Goal: Transaction & Acquisition: Purchase product/service

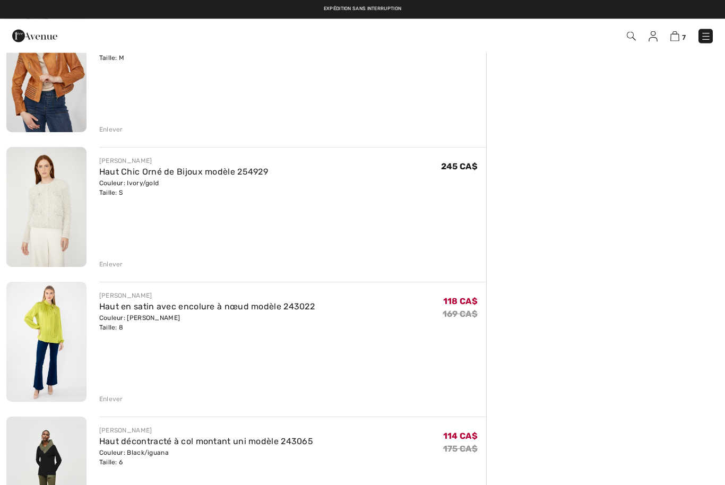
scroll to position [530, 0]
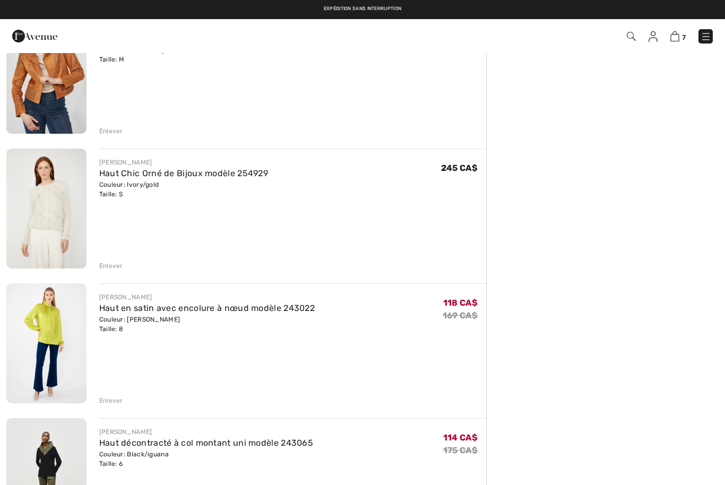
click at [56, 216] on img at bounding box center [46, 209] width 80 height 120
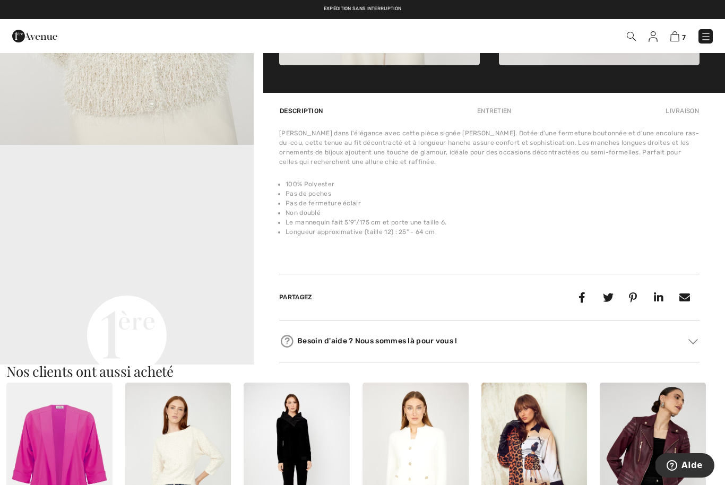
scroll to position [670, 0]
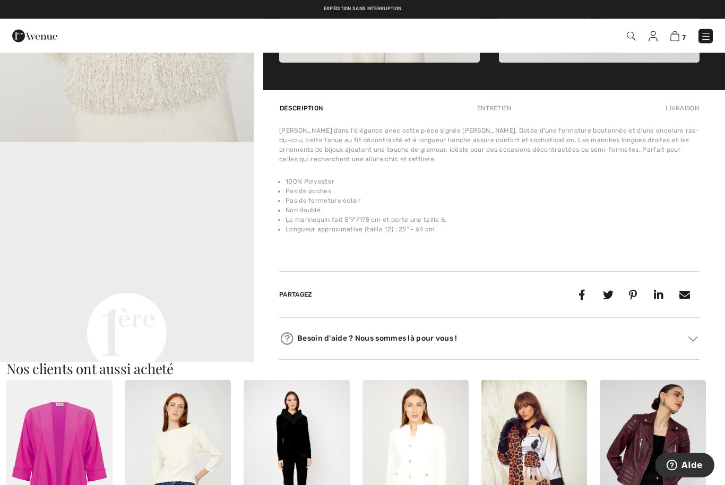
click at [322, 338] on div "Besoin d'aide ? Nous sommes là pour vous !" at bounding box center [489, 339] width 420 height 16
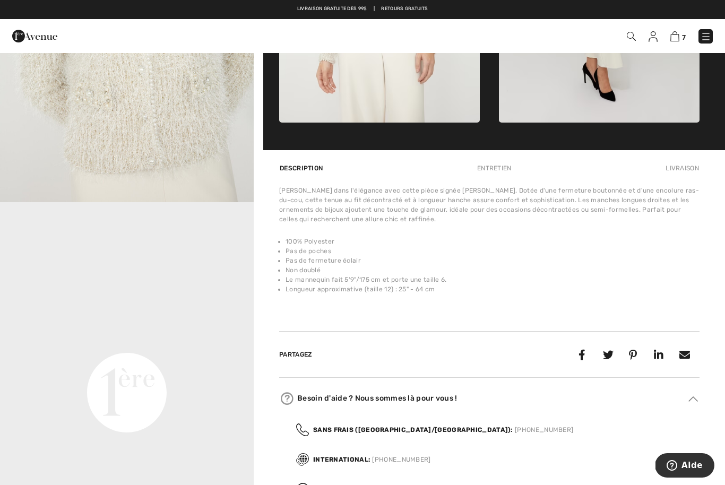
scroll to position [610, 0]
click at [497, 170] on div "Entretien" at bounding box center [494, 168] width 53 height 19
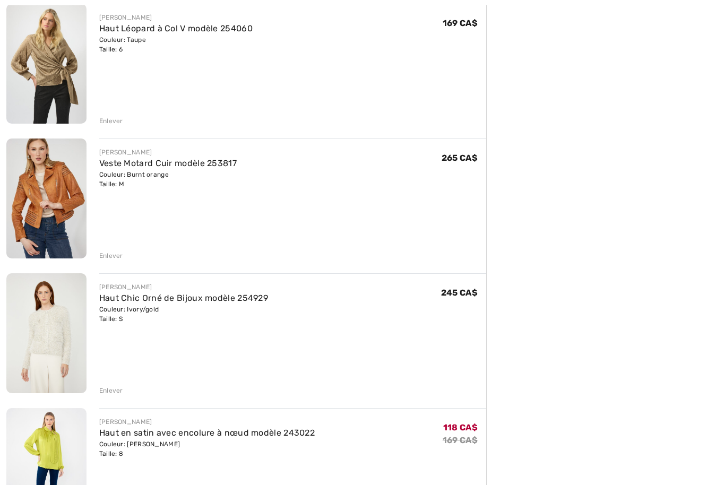
scroll to position [406, 0]
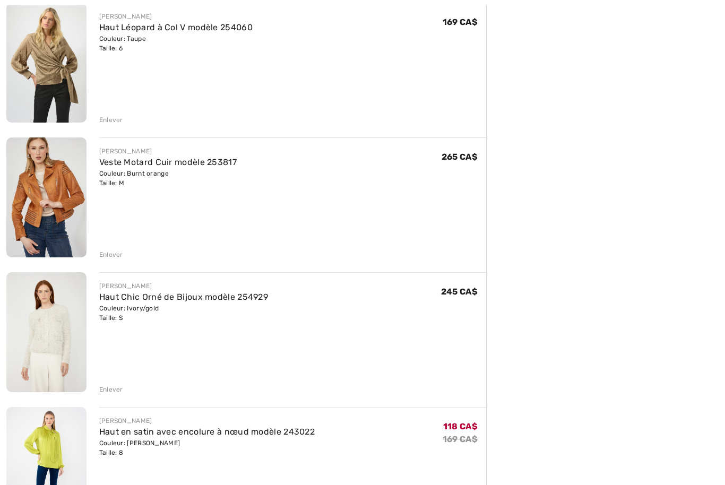
click at [137, 289] on div "[PERSON_NAME]" at bounding box center [183, 286] width 169 height 10
click at [131, 292] on link "Haut Chic Orné de Bijoux modèle 254929" at bounding box center [183, 297] width 169 height 10
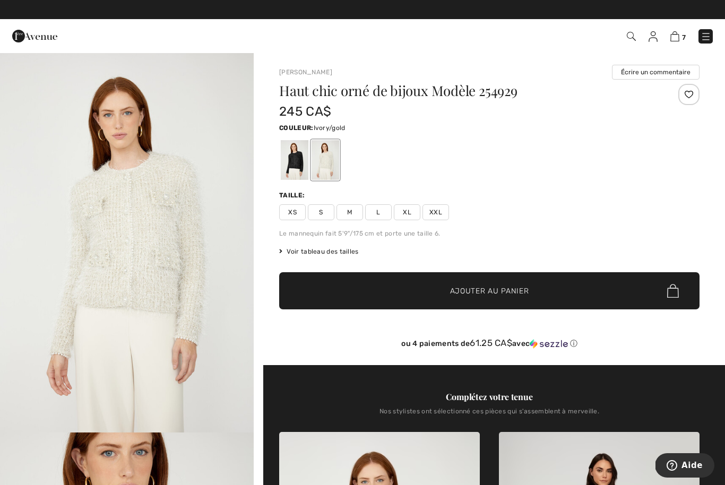
click at [629, 39] on img at bounding box center [631, 36] width 9 height 9
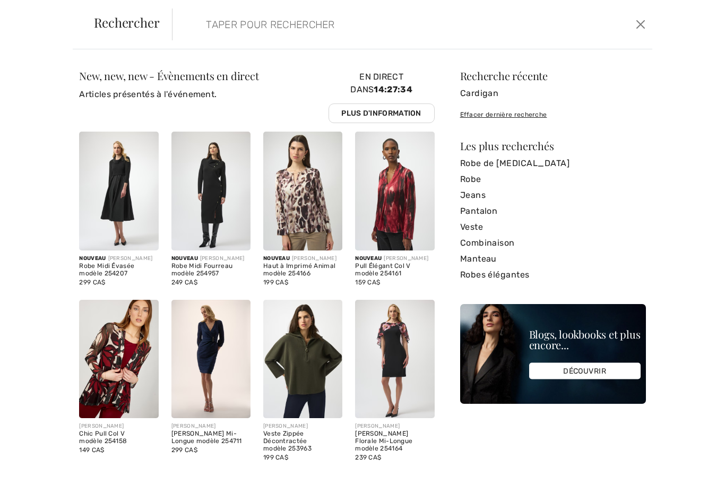
click at [251, 20] on input "search" at bounding box center [361, 24] width 326 height 32
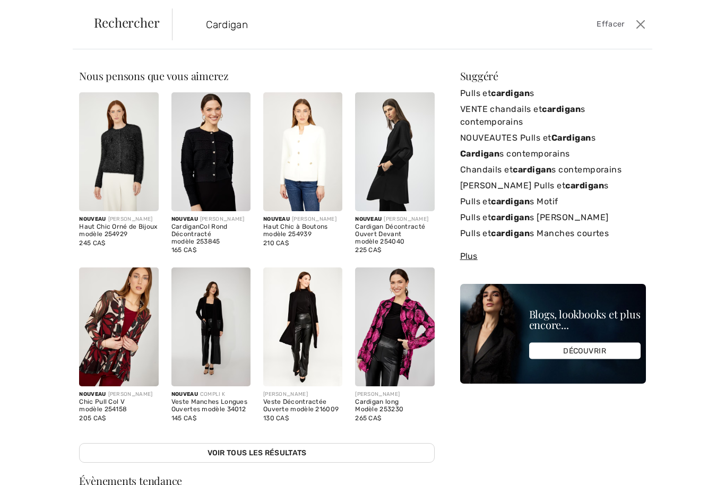
type input "Cardigan"
click at [124, 169] on img at bounding box center [118, 151] width 79 height 119
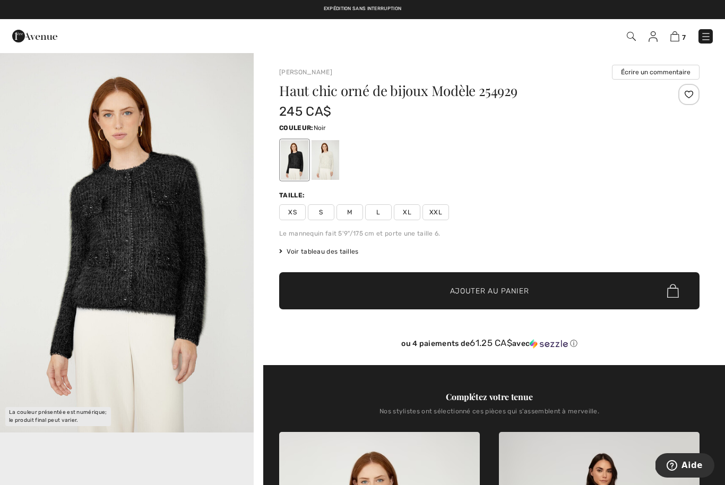
click at [330, 172] on div at bounding box center [326, 160] width 28 height 40
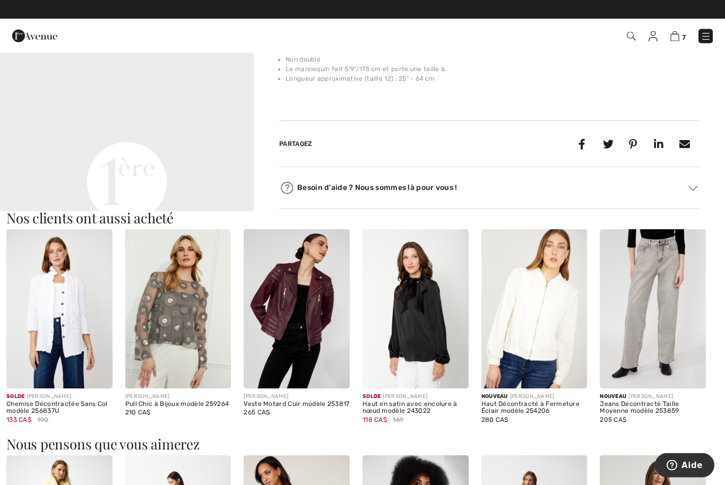
scroll to position [822, 0]
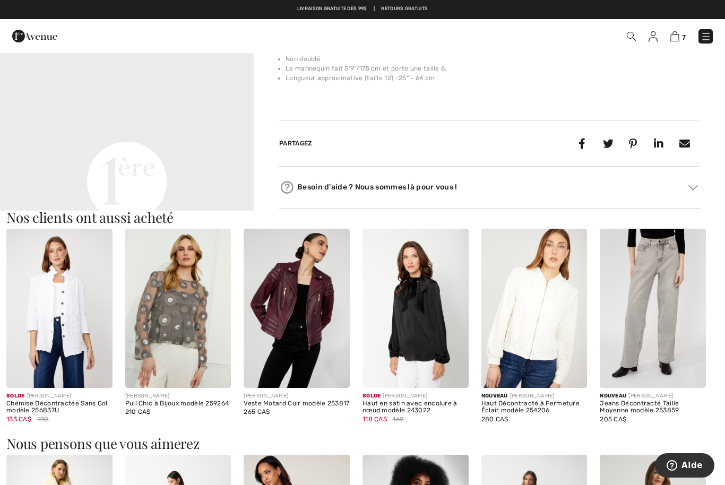
click at [429, 187] on div "Besoin d'aide ? Nous sommes là pour vous !" at bounding box center [489, 187] width 420 height 16
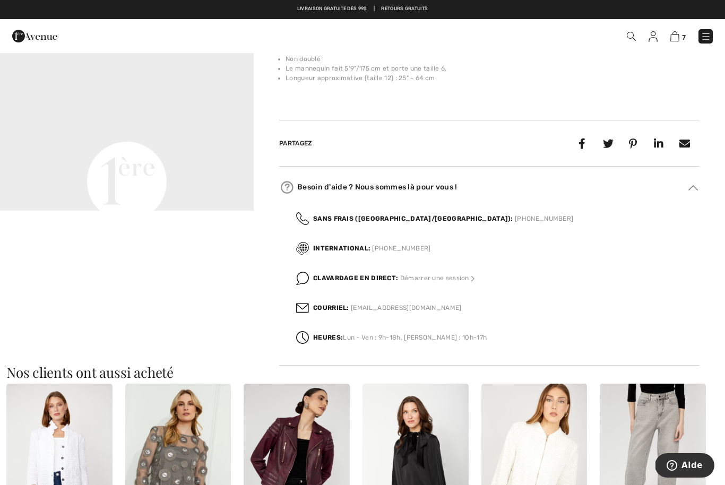
click at [390, 310] on link "[EMAIL_ADDRESS][DOMAIN_NAME]" at bounding box center [406, 307] width 110 height 7
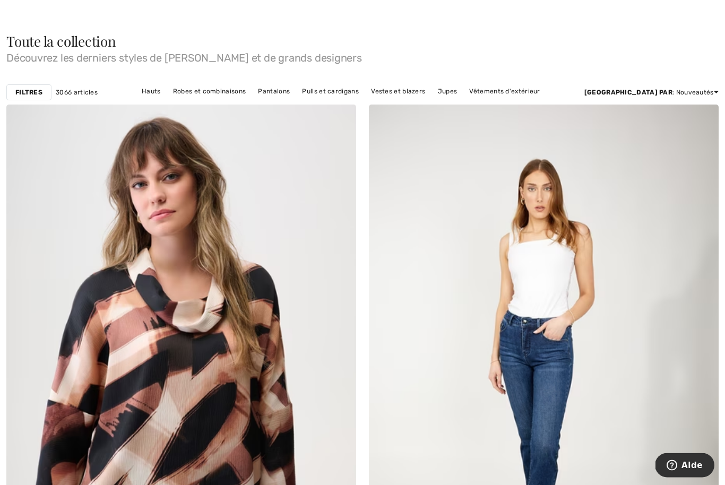
scroll to position [30, 0]
click at [364, 86] on link "Pulls et cardigans" at bounding box center [330, 91] width 67 height 14
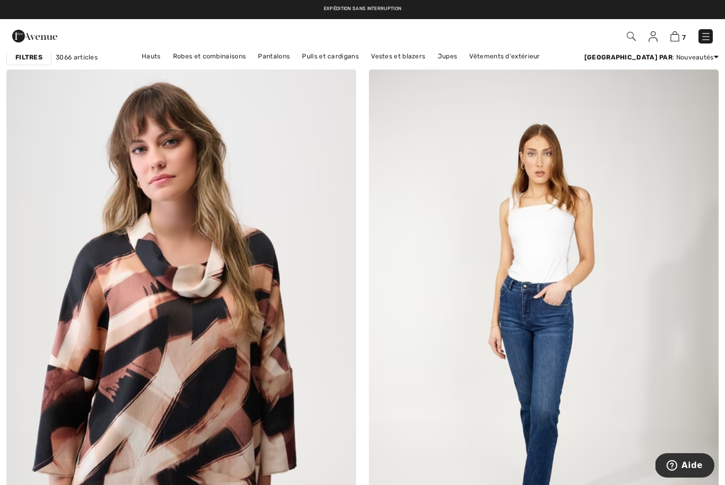
click at [675, 41] on img at bounding box center [674, 36] width 9 height 10
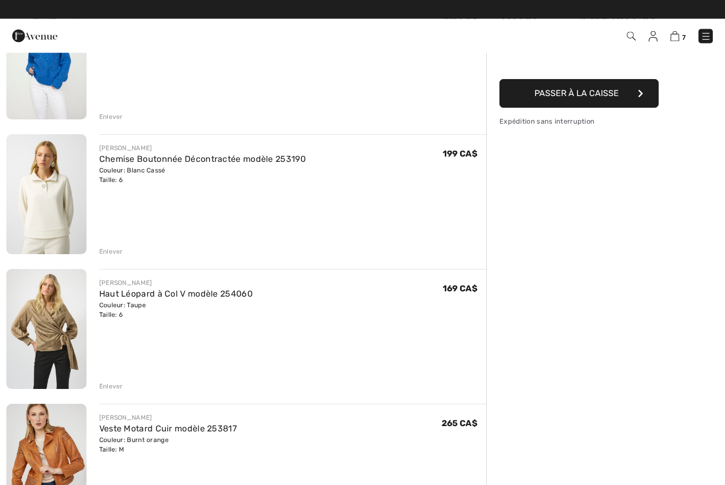
scroll to position [140, 0]
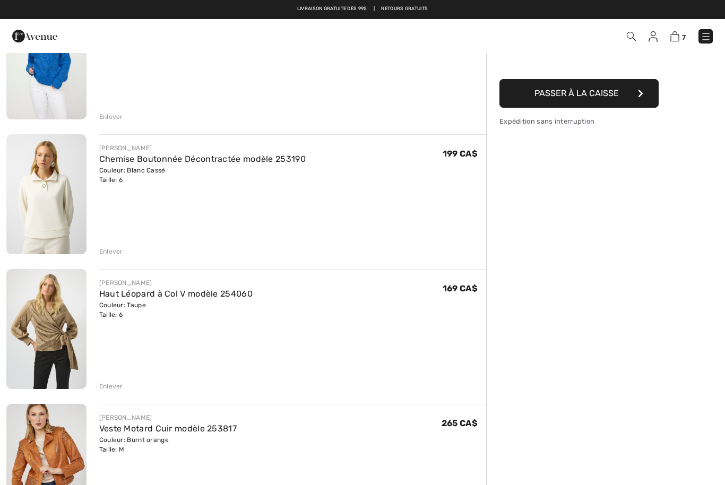
click at [146, 156] on link "Chemise Boutonnée Décontractée modèle 253190" at bounding box center [202, 159] width 206 height 10
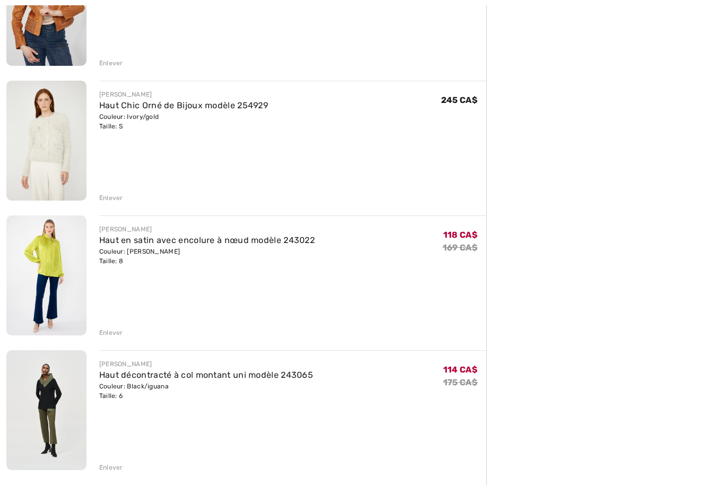
scroll to position [598, 0]
click at [213, 426] on div "JOSEPH RIBKOFF Haut décontracté à col montant uni modèle 243065 Couleur: Black/…" at bounding box center [292, 411] width 387 height 122
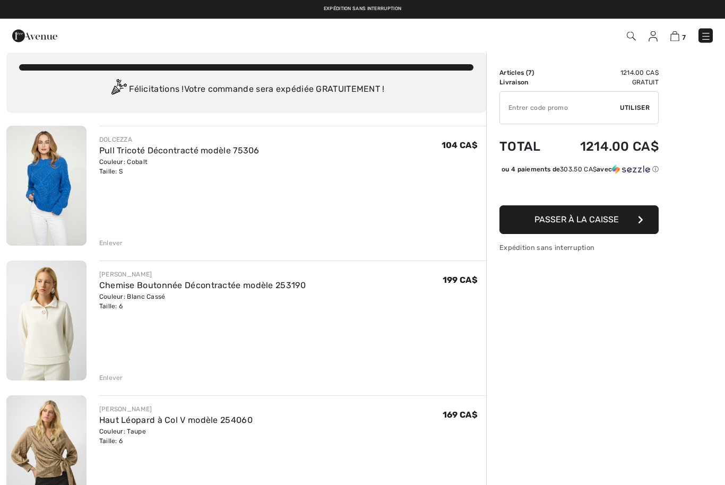
scroll to position [0, 0]
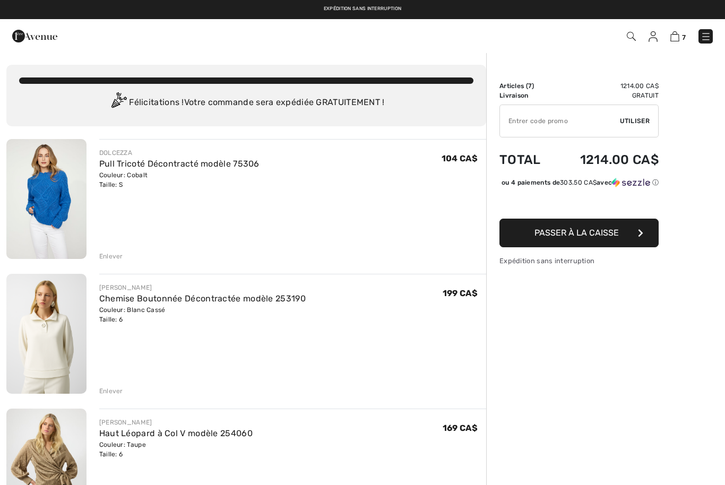
click at [162, 168] on link "Pull Tricoté Décontracté modèle 75306" at bounding box center [179, 164] width 160 height 10
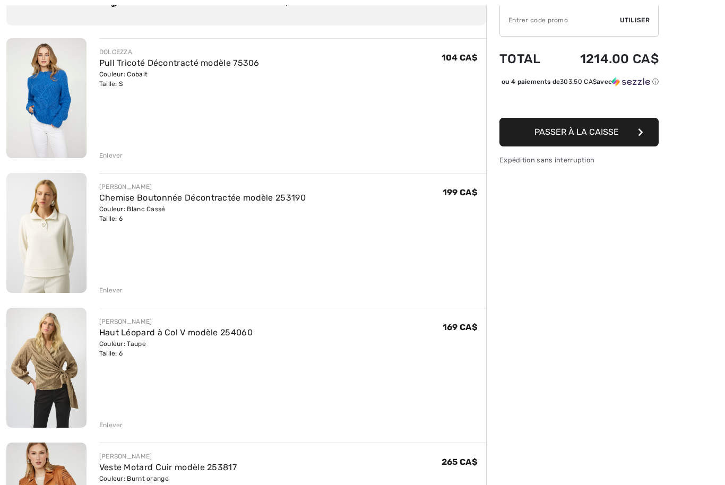
scroll to position [108, 0]
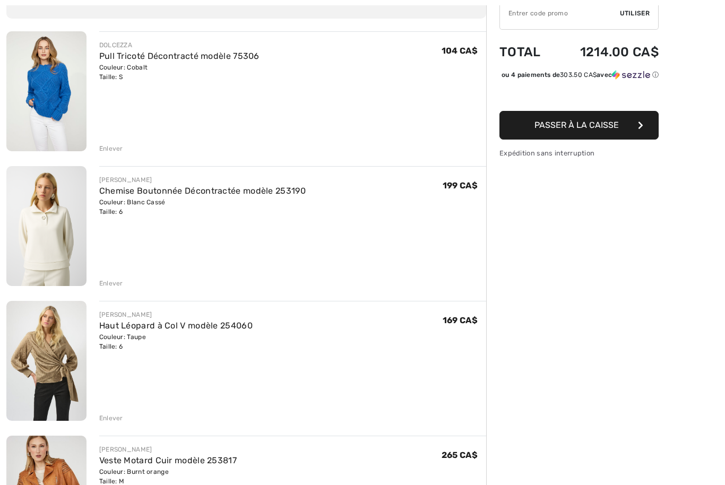
click at [158, 326] on link "Haut Léopard à Col V modèle 254060" at bounding box center [175, 326] width 153 height 10
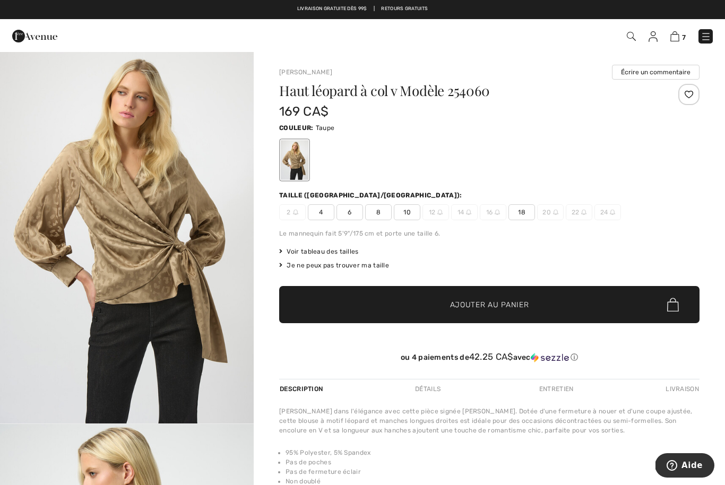
scroll to position [7, 0]
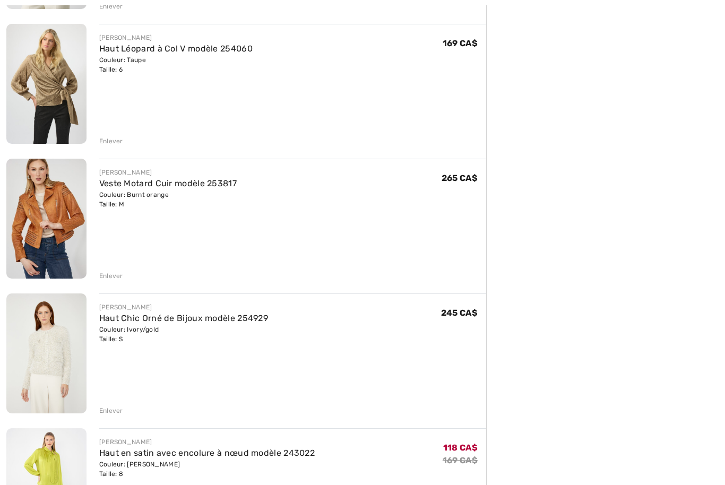
scroll to position [385, 0]
click at [124, 176] on div "[PERSON_NAME]" at bounding box center [167, 173] width 137 height 10
click at [141, 200] on div "Couleur: Burnt orange Taille: M" at bounding box center [167, 199] width 137 height 19
click at [175, 188] on link "Veste Motard Cuir modèle 253817" at bounding box center [167, 183] width 137 height 10
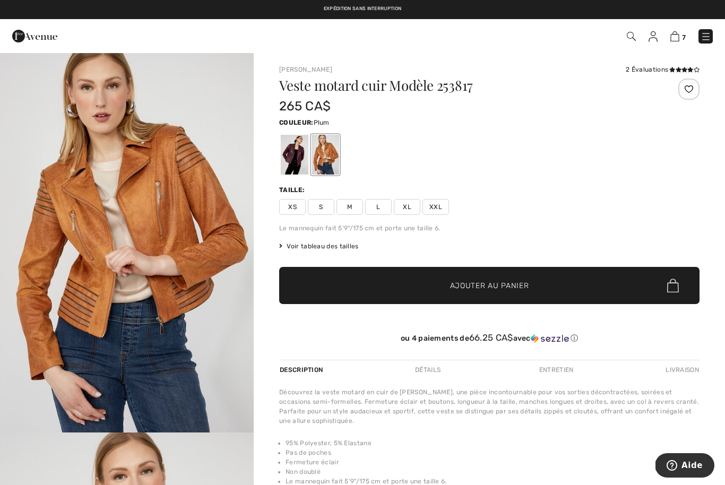
click at [299, 154] on div at bounding box center [295, 155] width 28 height 40
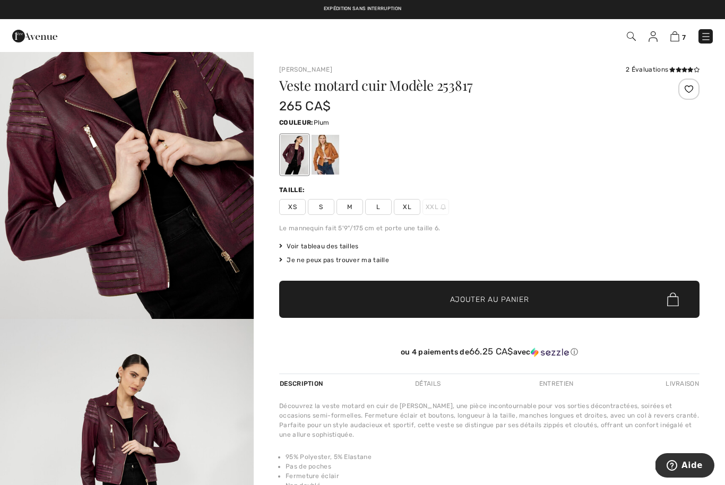
scroll to position [874, 0]
click at [331, 164] on div at bounding box center [326, 155] width 28 height 40
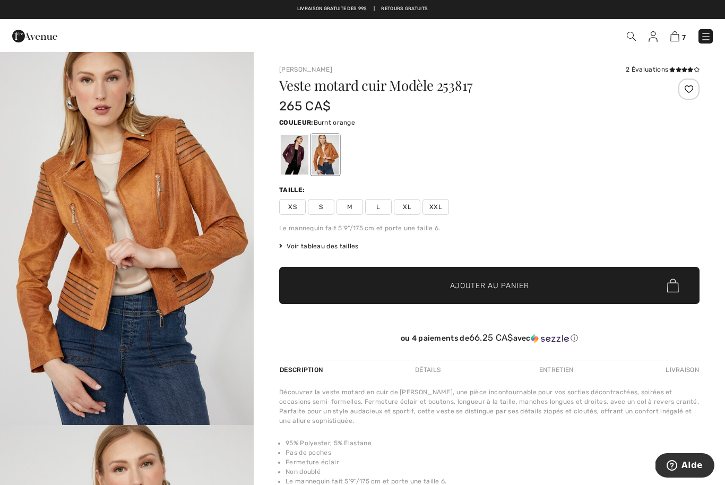
scroll to position [0, 0]
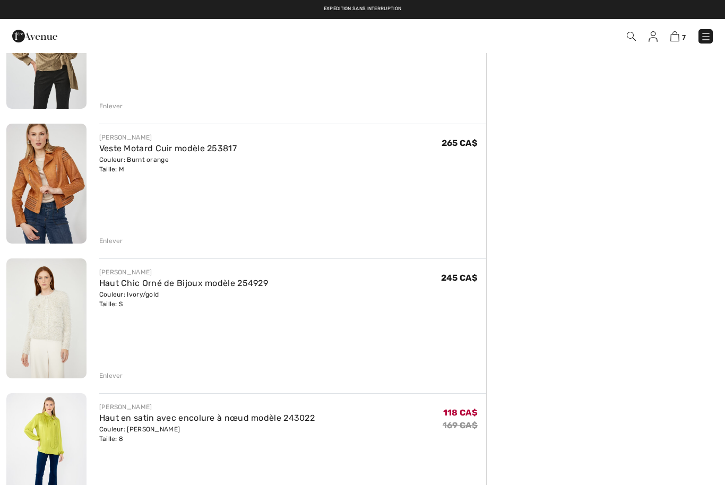
click at [202, 287] on link "Haut Chic Orné de Bijoux modèle 254929" at bounding box center [183, 283] width 169 height 10
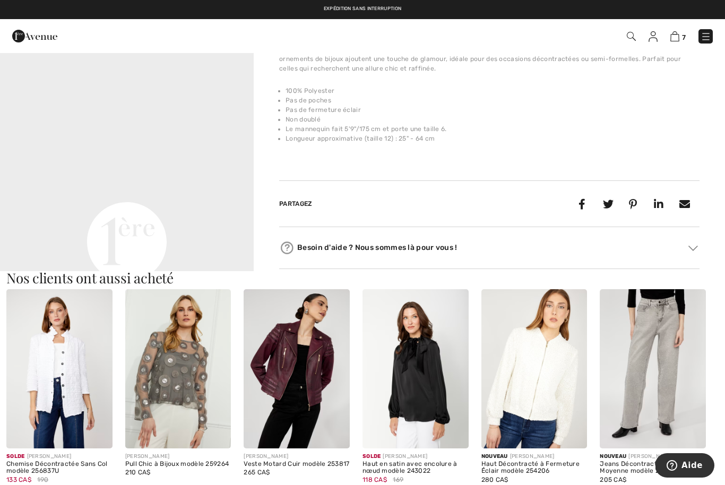
scroll to position [713, 0]
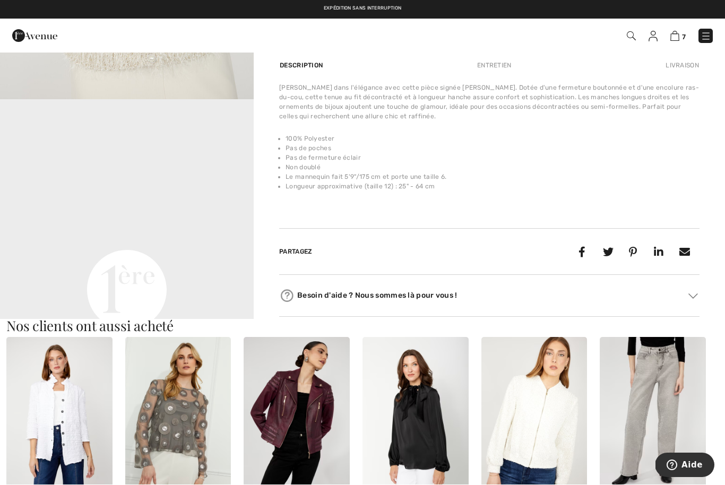
click at [209, 227] on video "Your browser does not support the video tag." at bounding box center [127, 163] width 254 height 127
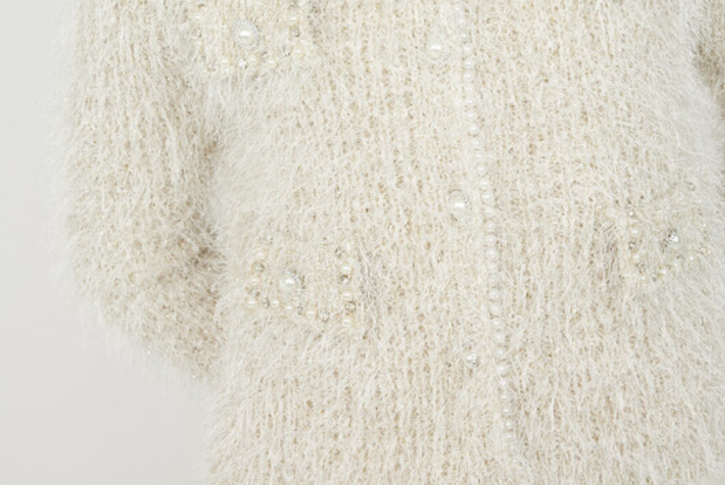
scroll to position [145, 0]
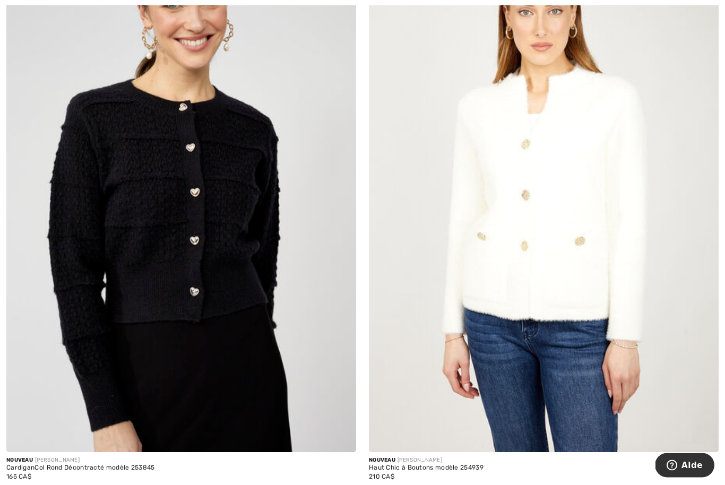
scroll to position [5995, 0]
click at [576, 292] on img at bounding box center [544, 189] width 350 height 525
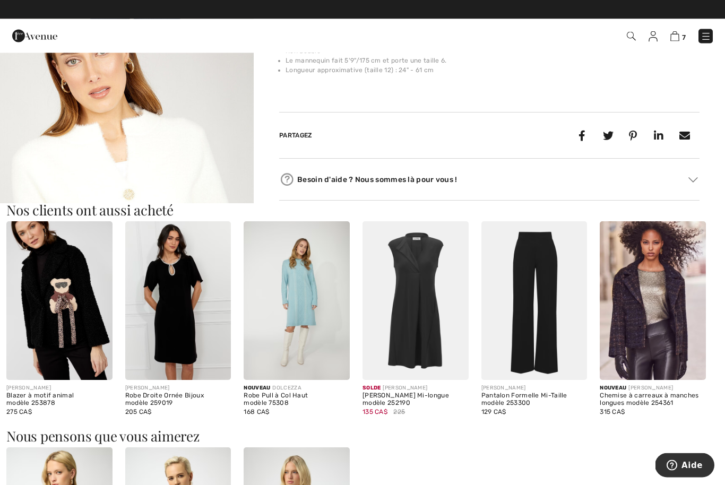
scroll to position [407, 0]
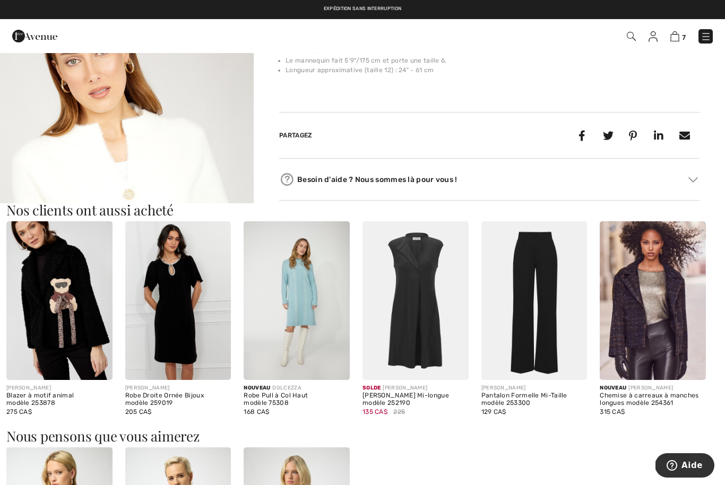
click at [645, 325] on img at bounding box center [653, 300] width 106 height 159
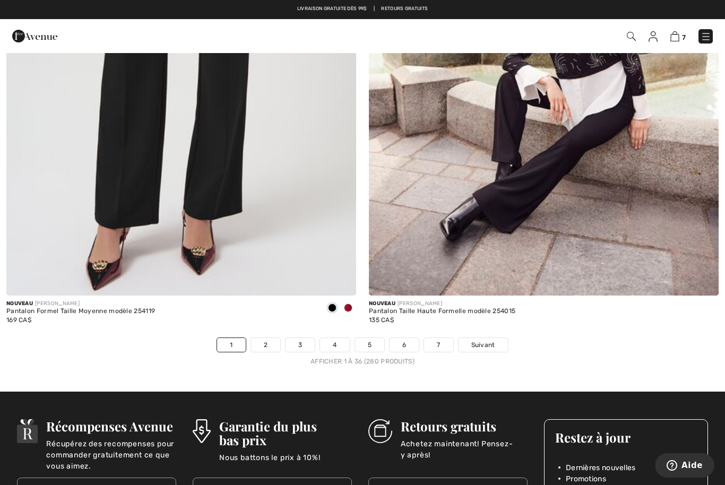
scroll to position [10250, 0]
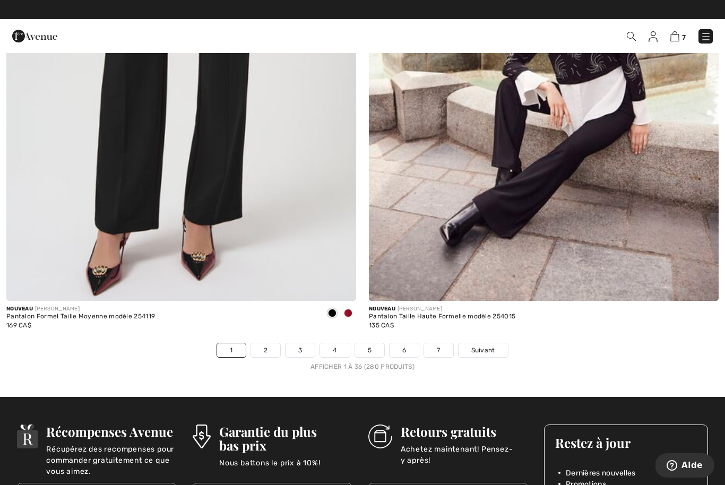
click at [263, 344] on link "2" at bounding box center [265, 350] width 29 height 14
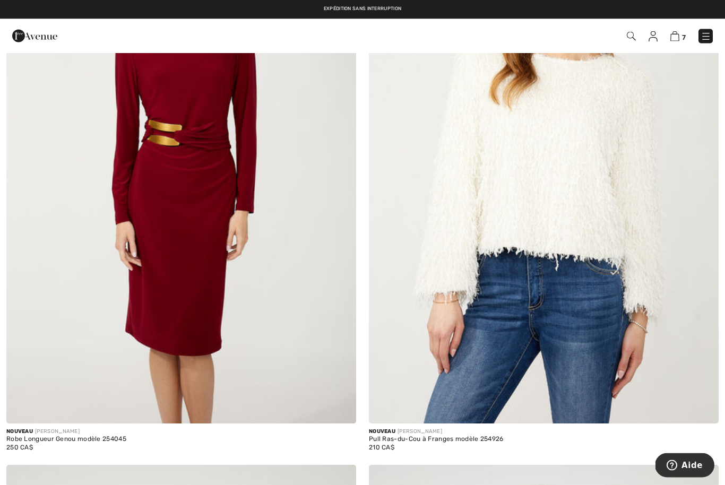
scroll to position [2515, 0]
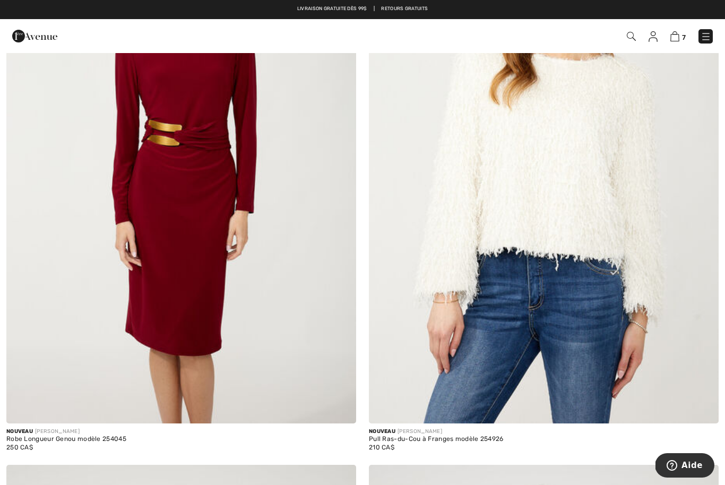
click at [575, 226] on img at bounding box center [544, 161] width 350 height 525
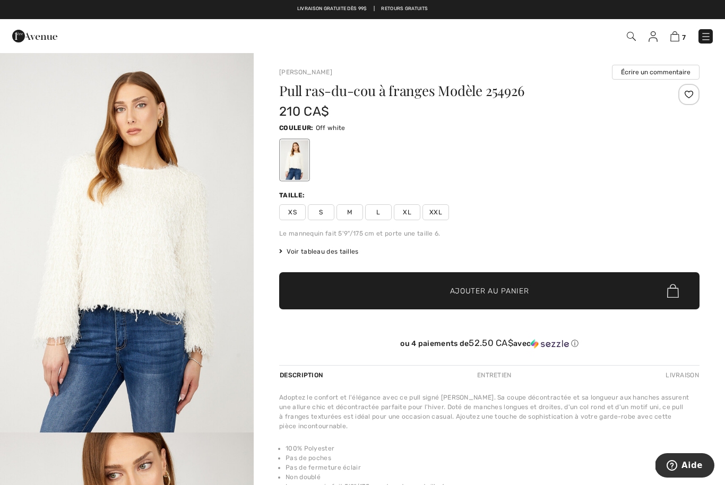
click at [169, 254] on img "1 / 4" at bounding box center [127, 242] width 254 height 381
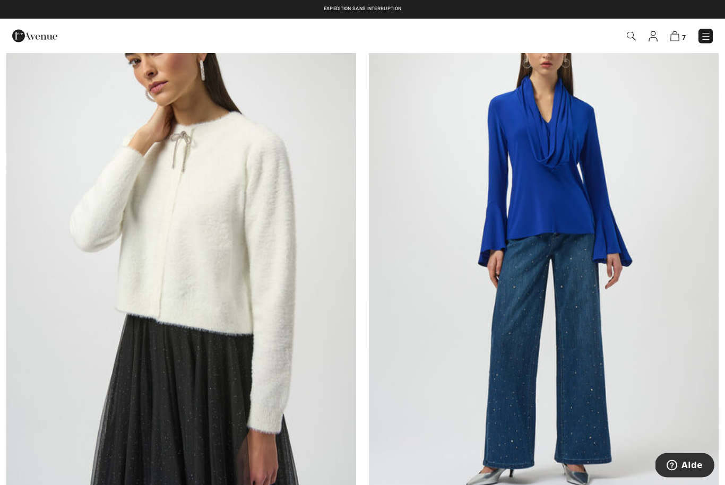
scroll to position [4807, 0]
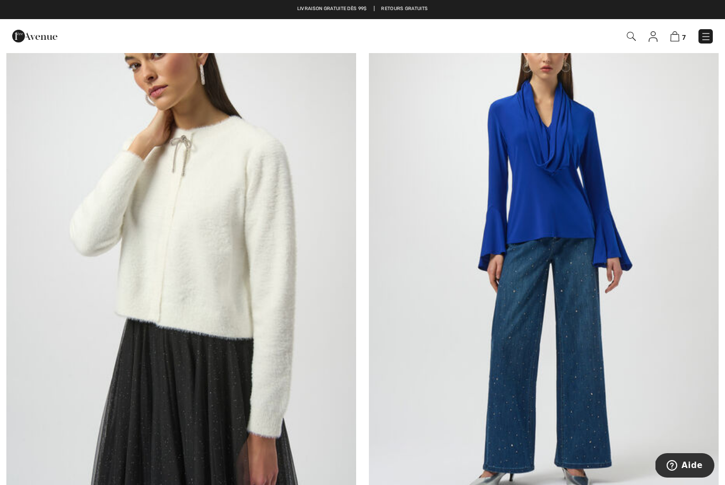
click at [217, 334] on img at bounding box center [181, 244] width 350 height 525
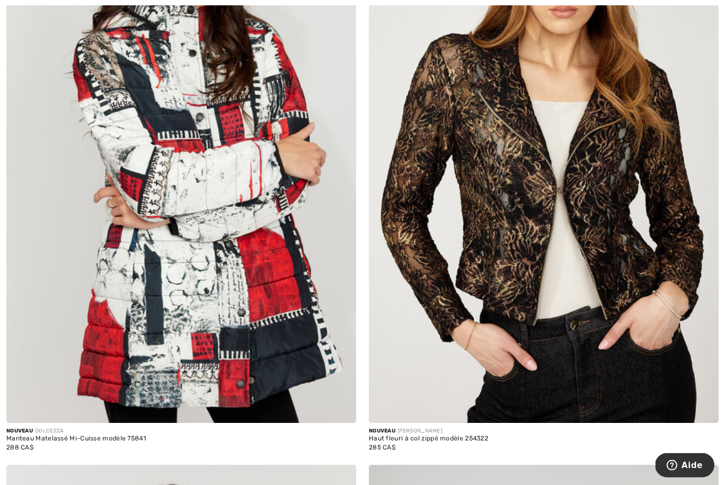
scroll to position [8995, 0]
click at [509, 299] on img at bounding box center [544, 160] width 350 height 525
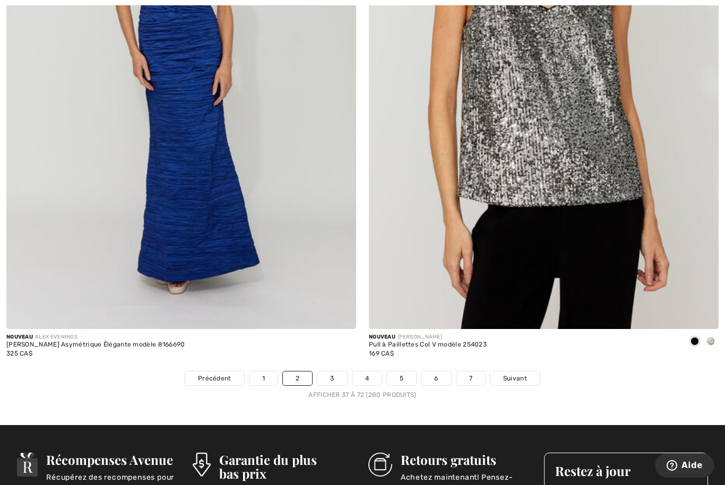
scroll to position [10221, 0]
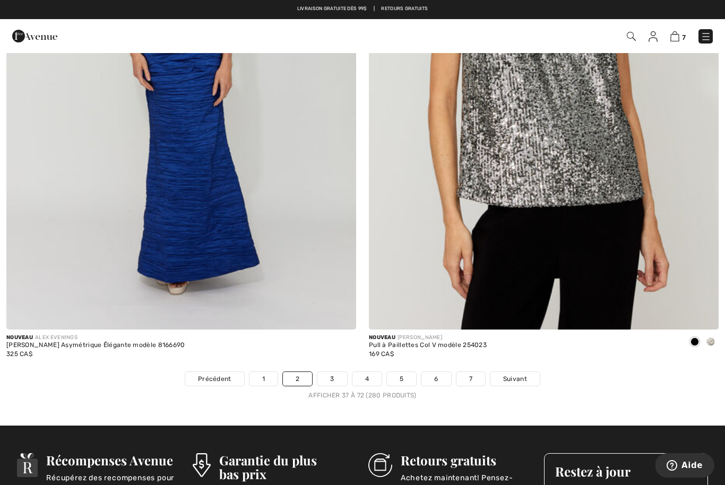
click at [338, 373] on link "3" at bounding box center [331, 379] width 29 height 14
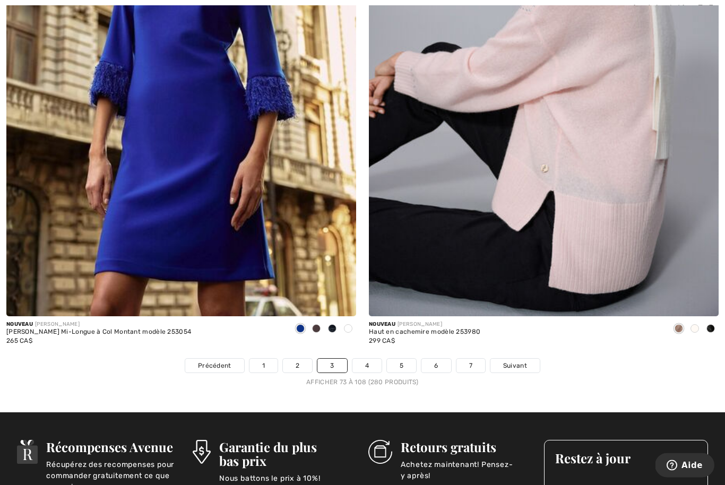
scroll to position [10235, 0]
click at [367, 364] on link "4" at bounding box center [366, 366] width 29 height 14
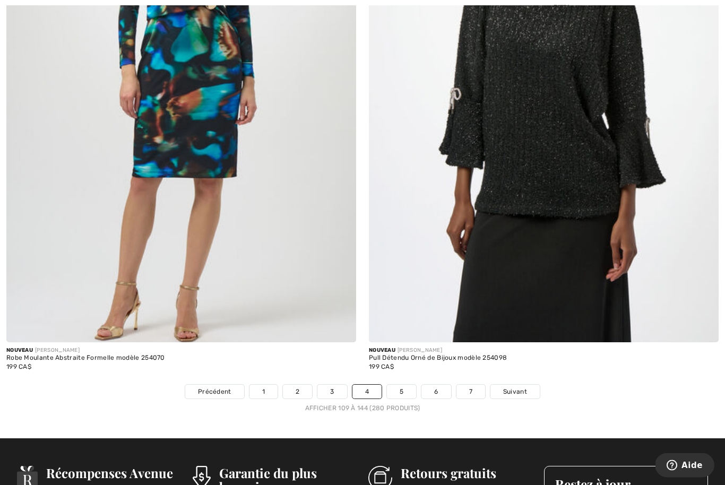
scroll to position [10209, 0]
click at [406, 390] on link "5" at bounding box center [401, 392] width 29 height 14
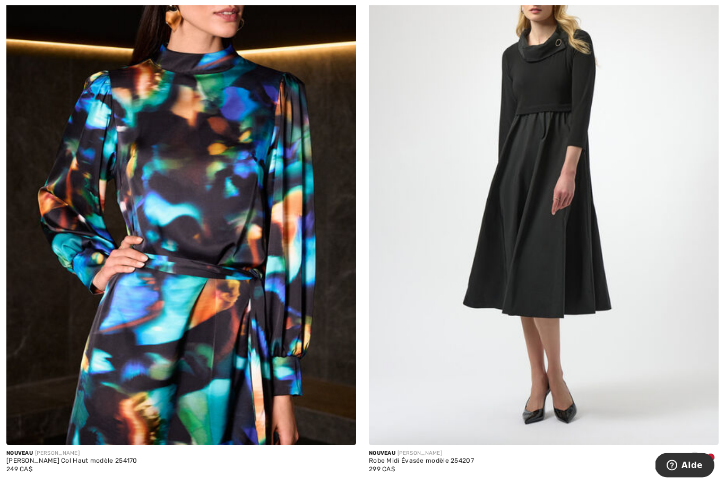
scroll to position [227, 0]
click at [713, 458] on span at bounding box center [710, 457] width 8 height 8
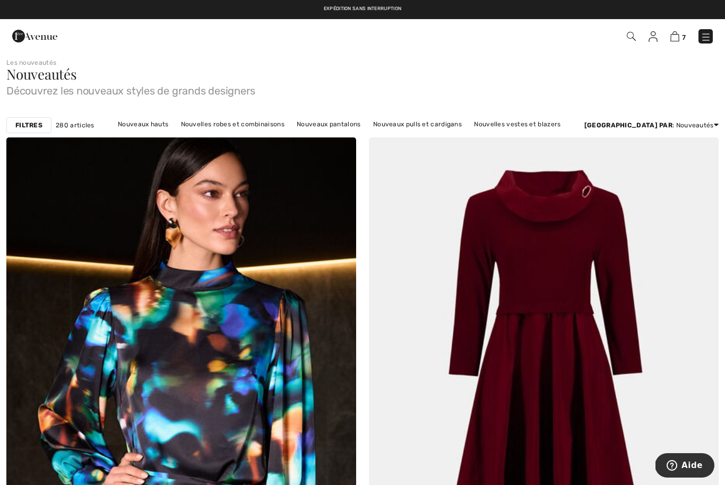
scroll to position [0, 0]
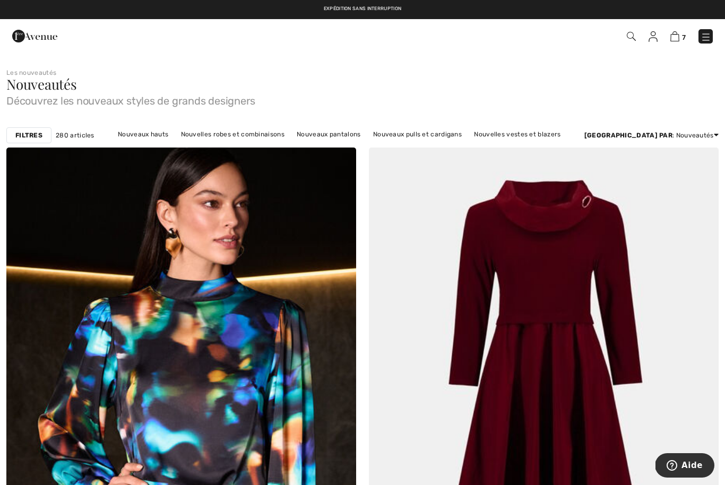
click at [568, 346] on img at bounding box center [544, 410] width 350 height 525
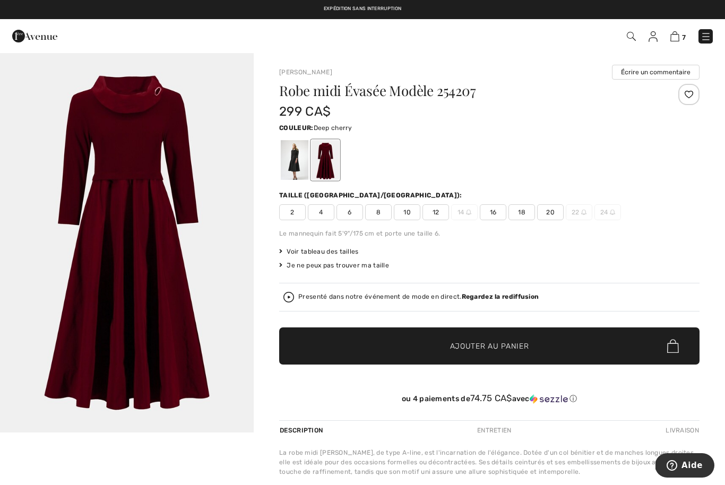
click at [293, 165] on div at bounding box center [295, 160] width 28 height 40
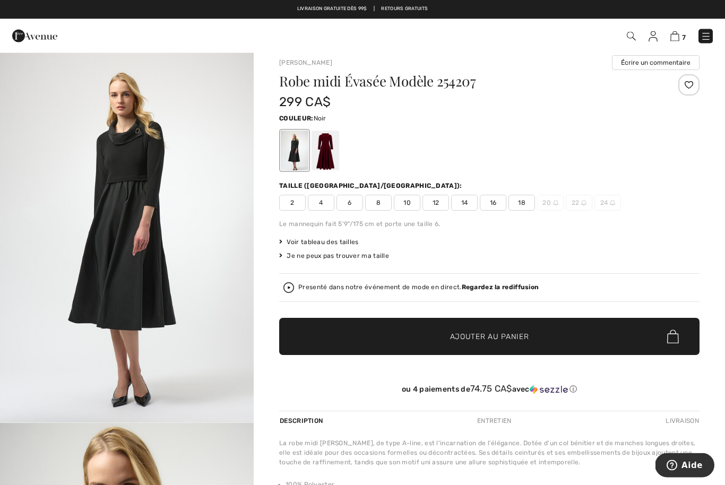
scroll to position [10, 0]
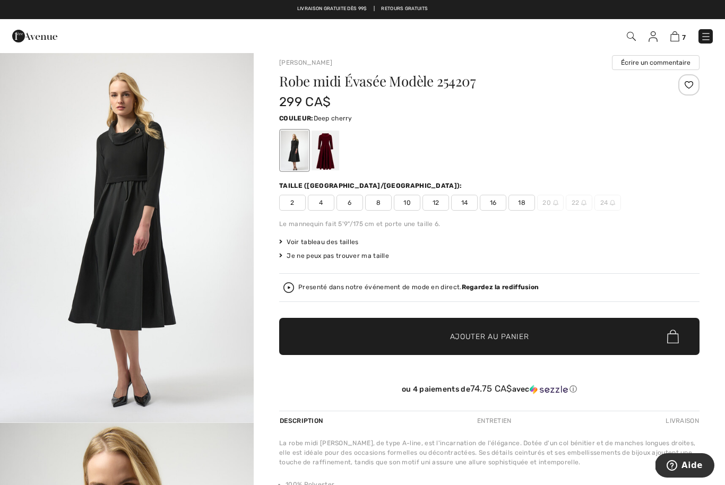
click at [326, 157] on div at bounding box center [326, 151] width 28 height 40
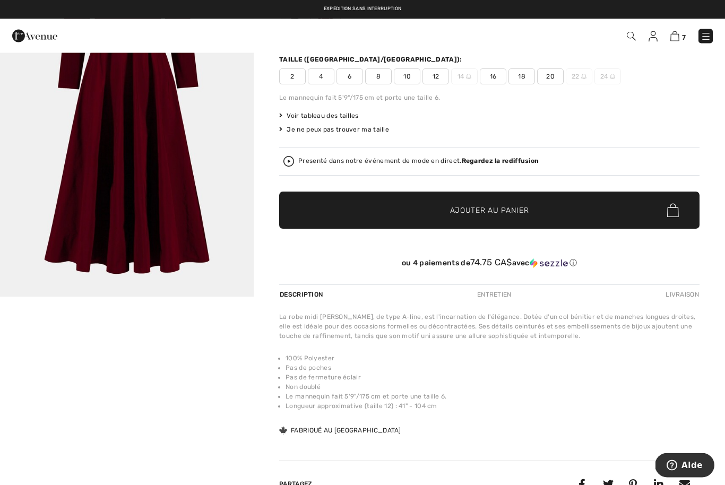
scroll to position [0, 0]
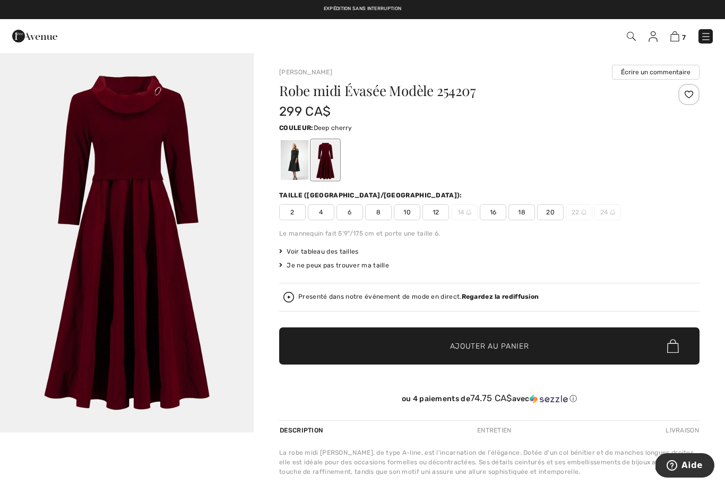
click at [297, 172] on div at bounding box center [295, 160] width 28 height 40
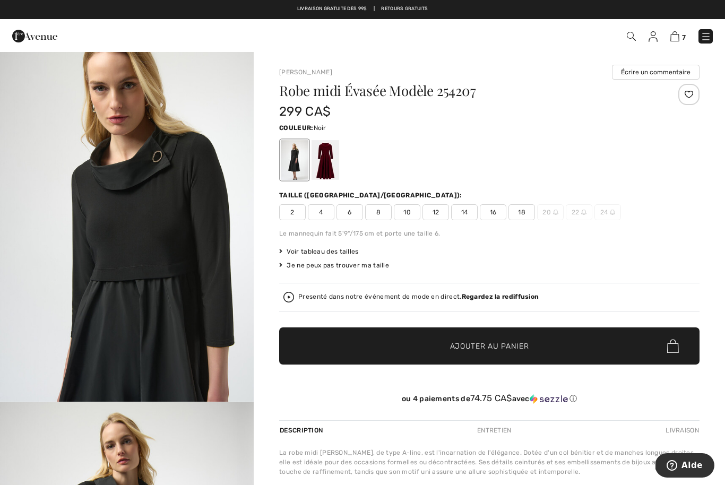
scroll to position [378, 0]
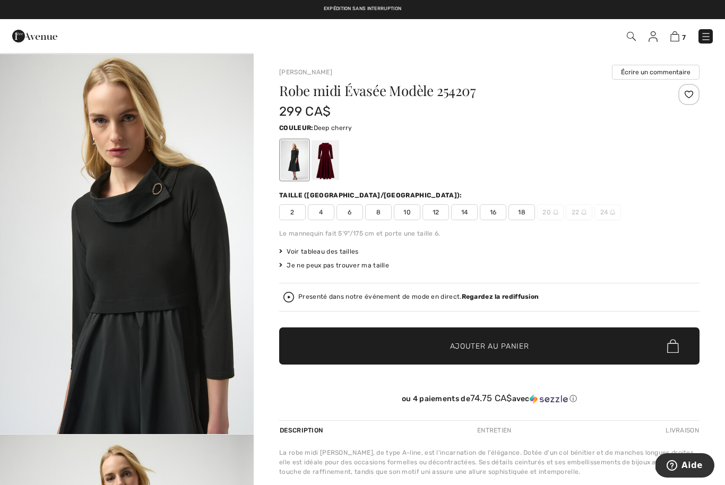
click at [329, 167] on div at bounding box center [326, 160] width 28 height 40
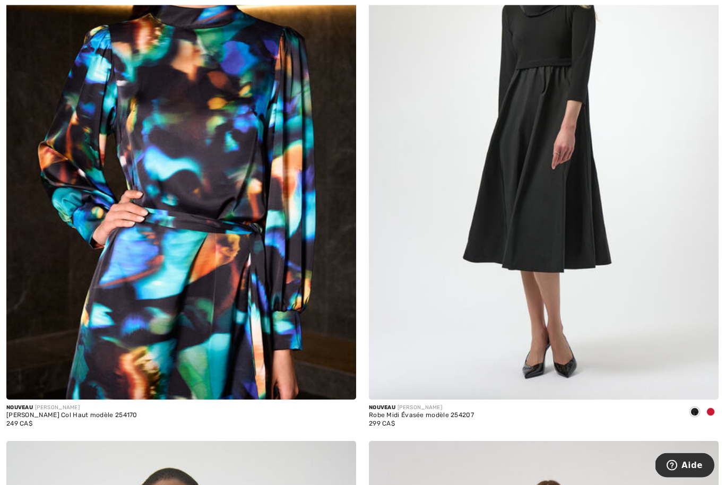
scroll to position [273, 0]
click at [266, 307] on img at bounding box center [181, 137] width 350 height 525
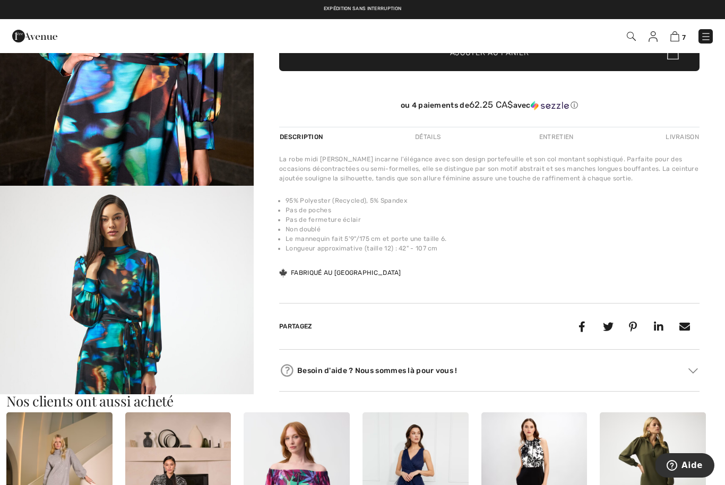
scroll to position [248, 0]
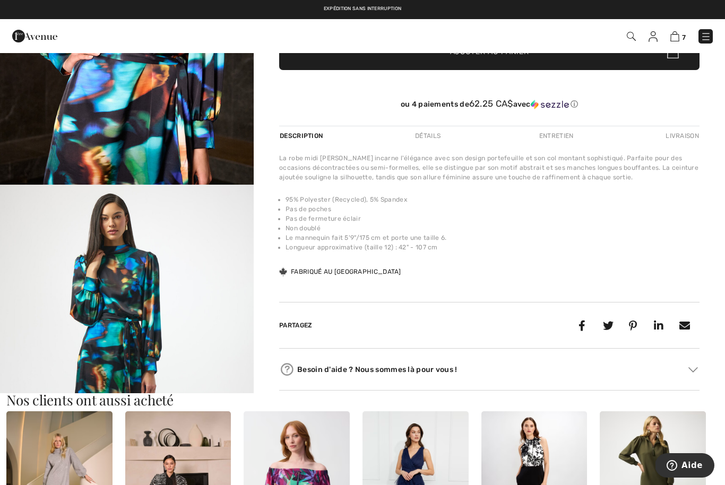
click at [160, 330] on img "2 / 6" at bounding box center [127, 375] width 254 height 380
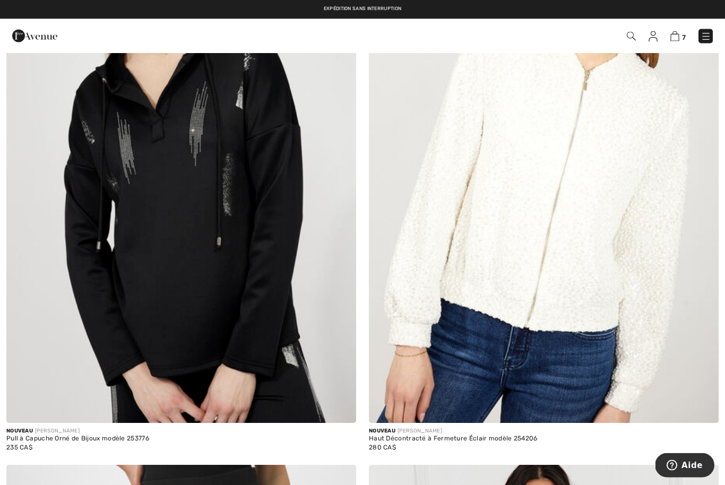
scroll to position [1948, 0]
click at [576, 319] on img at bounding box center [544, 161] width 350 height 525
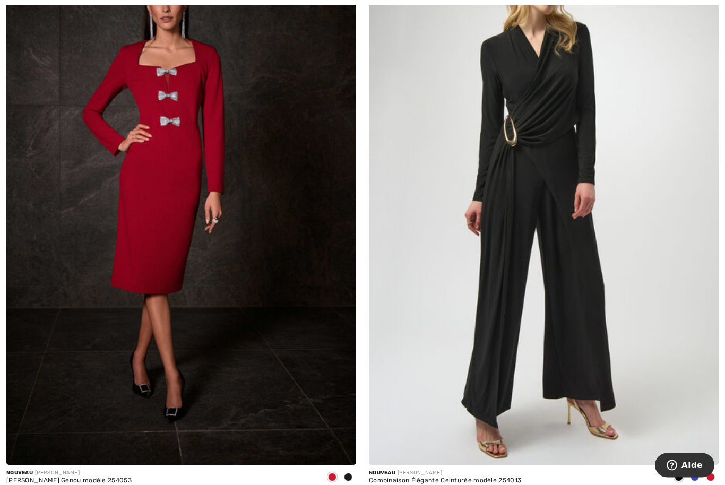
scroll to position [4283, 0]
click at [164, 252] on img at bounding box center [181, 203] width 350 height 525
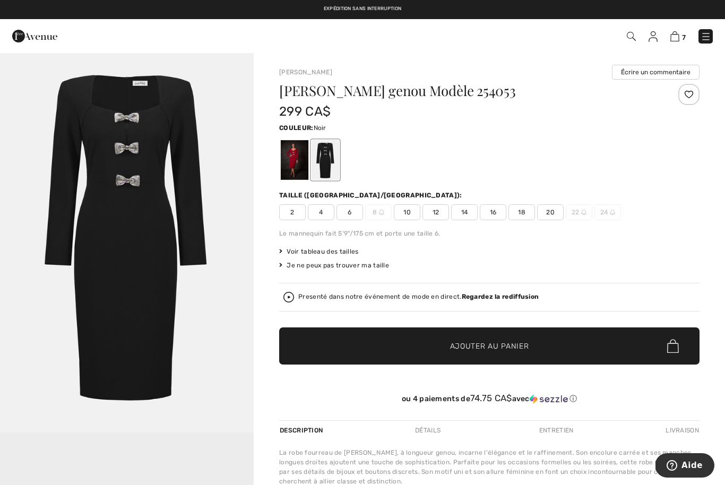
click at [324, 163] on div at bounding box center [326, 160] width 28 height 40
click at [299, 170] on div at bounding box center [295, 160] width 28 height 40
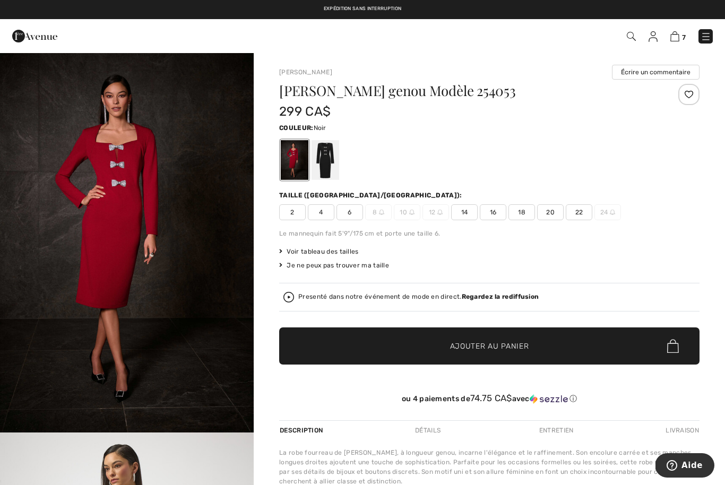
click at [336, 151] on div at bounding box center [326, 160] width 28 height 40
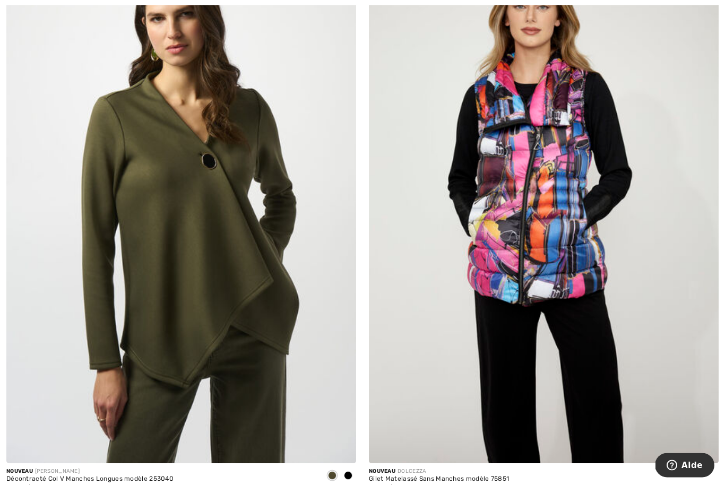
scroll to position [4851, 0]
click at [353, 478] on div at bounding box center [348, 477] width 16 height 18
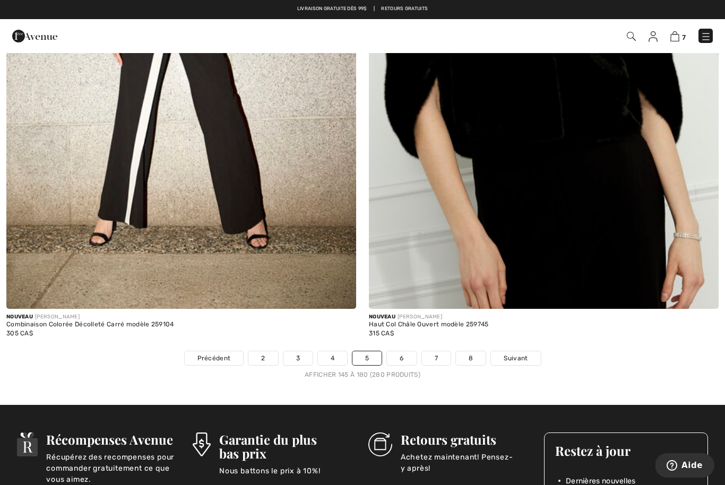
scroll to position [10241, 0]
click at [405, 352] on link "6" at bounding box center [401, 359] width 29 height 14
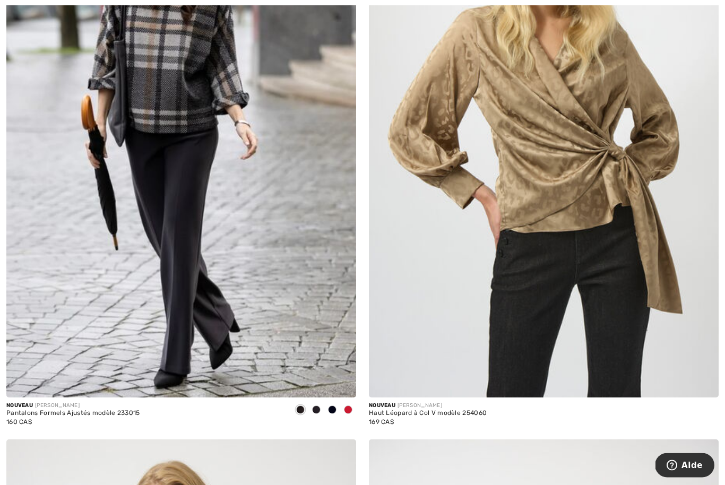
scroll to position [3784, 0]
click at [527, 332] on img at bounding box center [544, 135] width 350 height 525
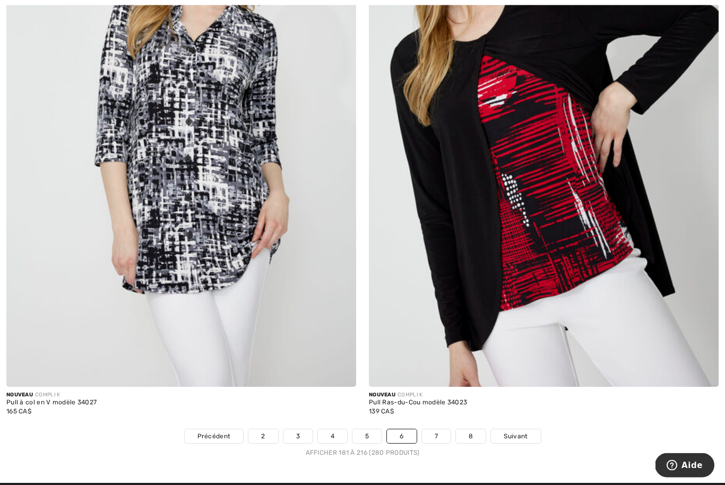
scroll to position [10183, 0]
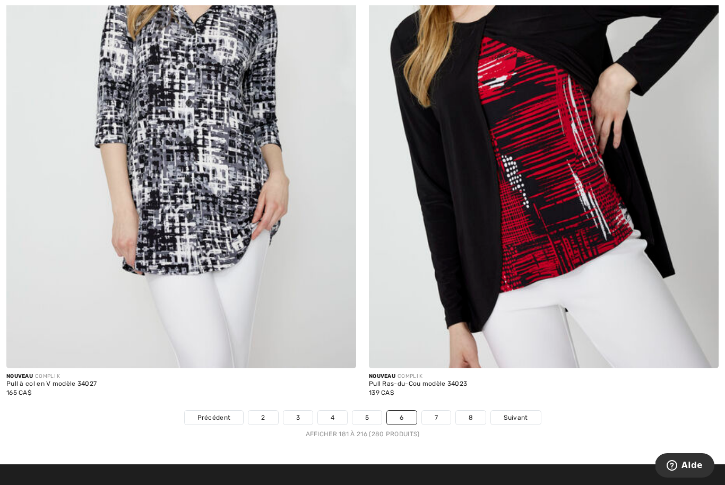
click at [441, 414] on link "7" at bounding box center [436, 418] width 29 height 14
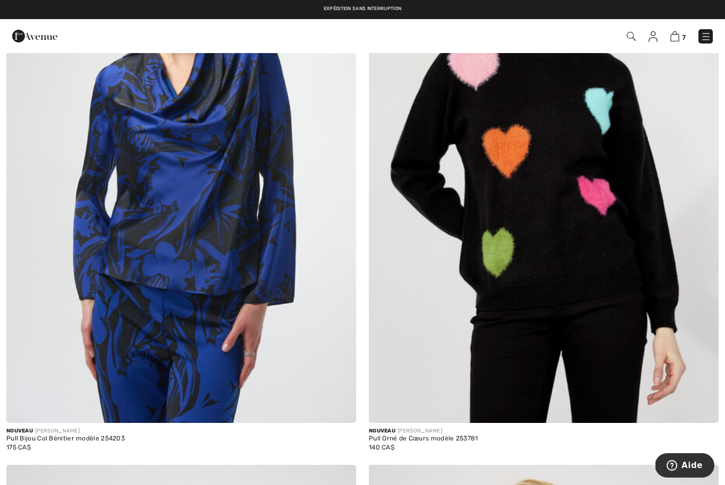
scroll to position [4323, 0]
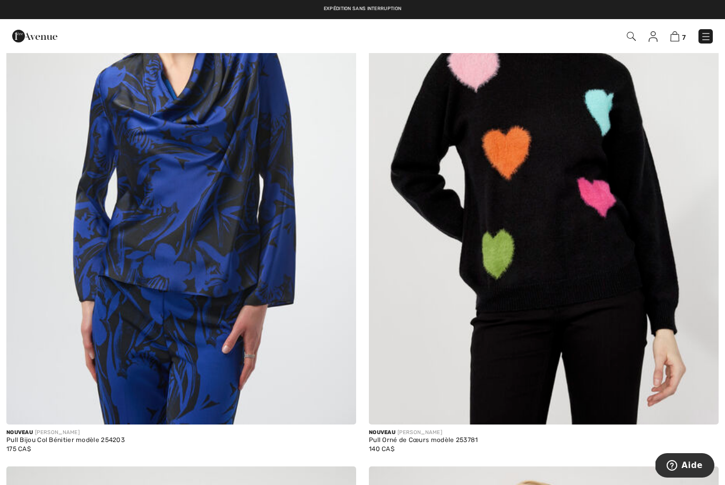
click at [574, 306] on img at bounding box center [544, 162] width 350 height 525
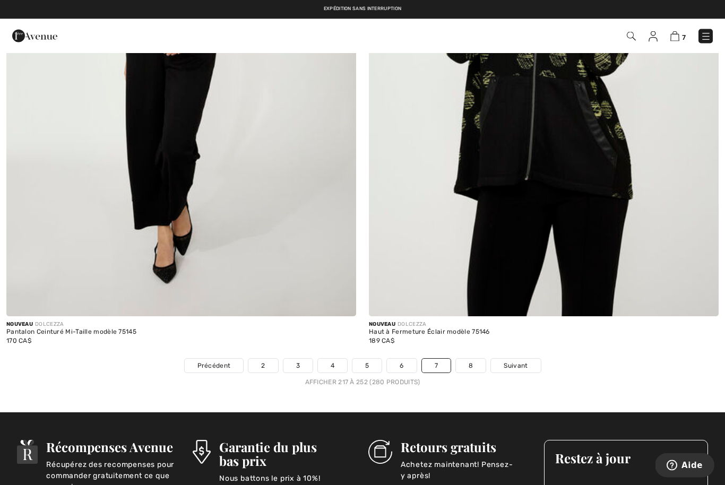
scroll to position [10235, 0]
click at [444, 459] on p "Achetez maintenant! Pensez-y après!" at bounding box center [464, 469] width 127 height 21
click at [472, 360] on link "8" at bounding box center [471, 366] width 30 height 14
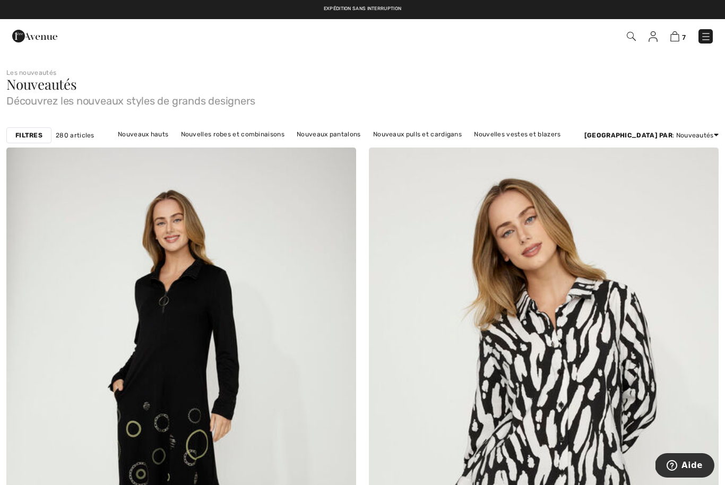
click at [711, 37] on img at bounding box center [706, 36] width 11 height 11
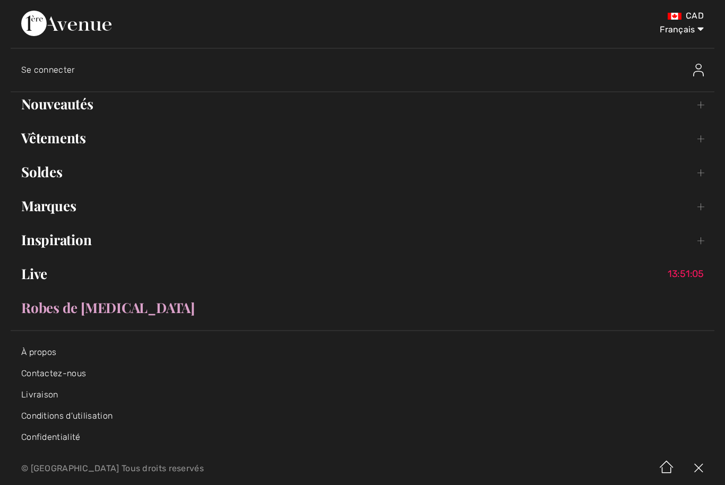
click at [84, 140] on link "Vêtements Toggle submenu" at bounding box center [363, 137] width 704 height 23
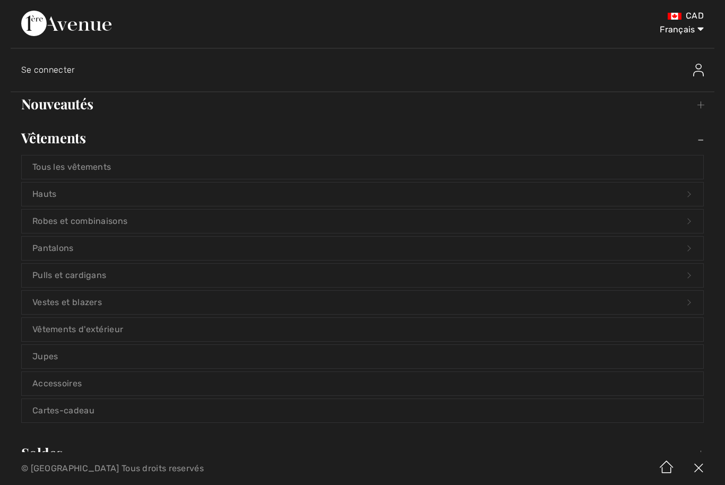
click at [136, 277] on link "Pulls et cardigans Open submenu" at bounding box center [362, 275] width 681 height 23
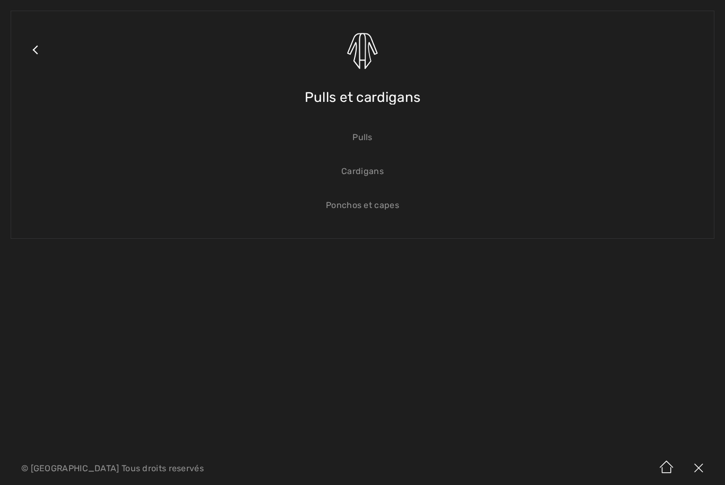
click at [369, 143] on link "Pulls" at bounding box center [362, 137] width 681 height 23
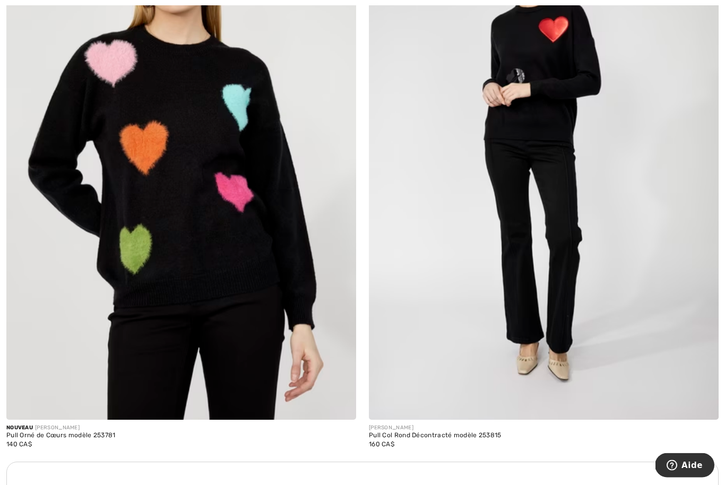
scroll to position [3085, 0]
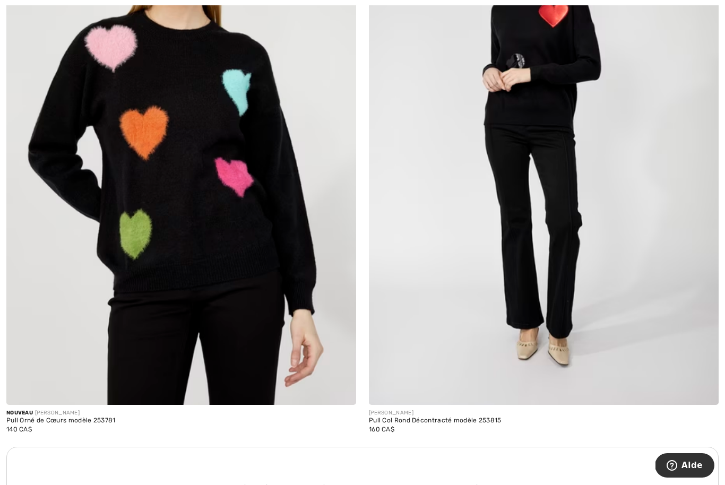
click at [530, 331] on img at bounding box center [544, 142] width 350 height 525
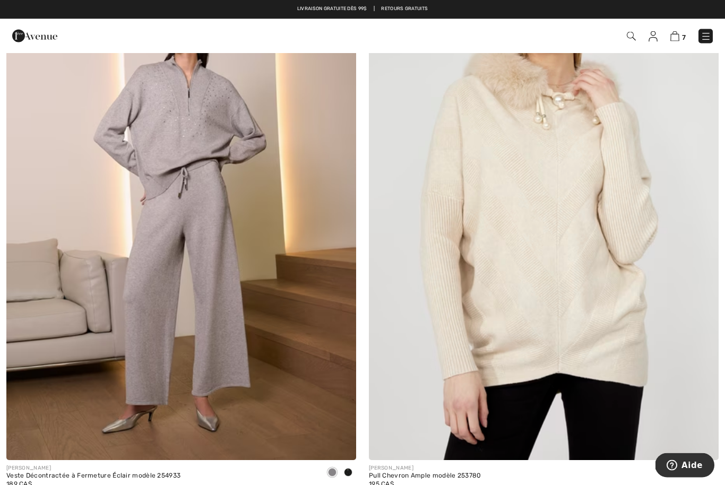
scroll to position [5403, 0]
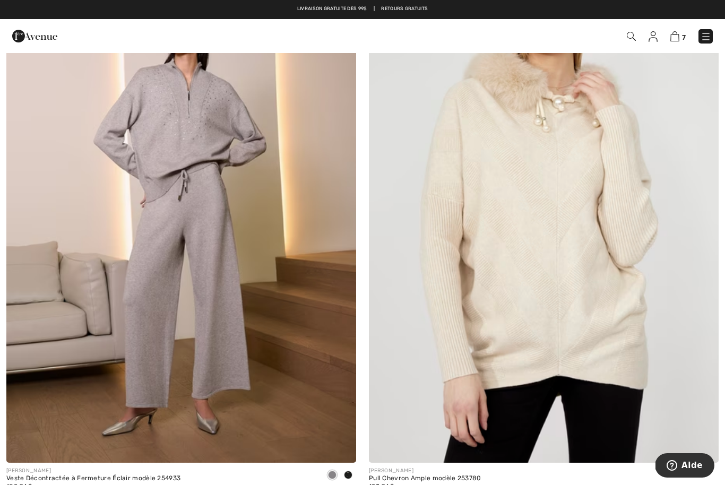
click at [535, 323] on img at bounding box center [544, 200] width 350 height 525
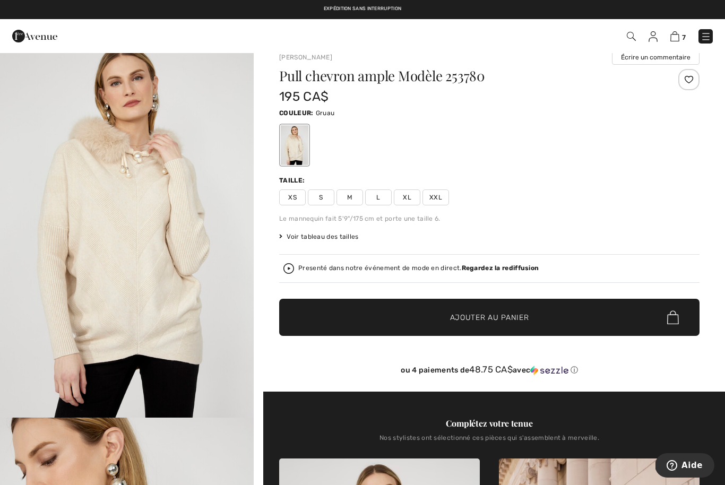
scroll to position [13, 0]
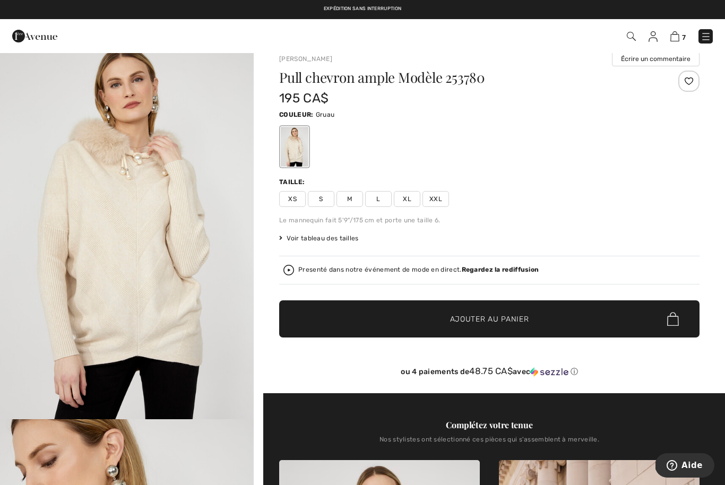
click at [494, 274] on div "Presenté dans notre événement de mode en direct. Regardez la rediffusion" at bounding box center [489, 270] width 412 height 11
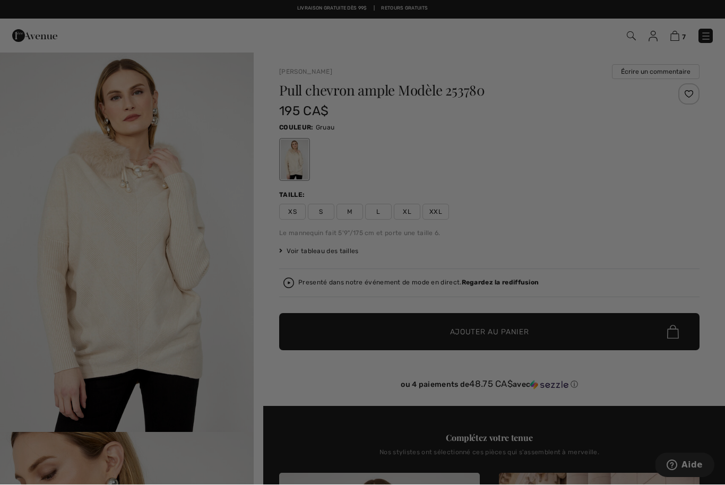
scroll to position [0, 0]
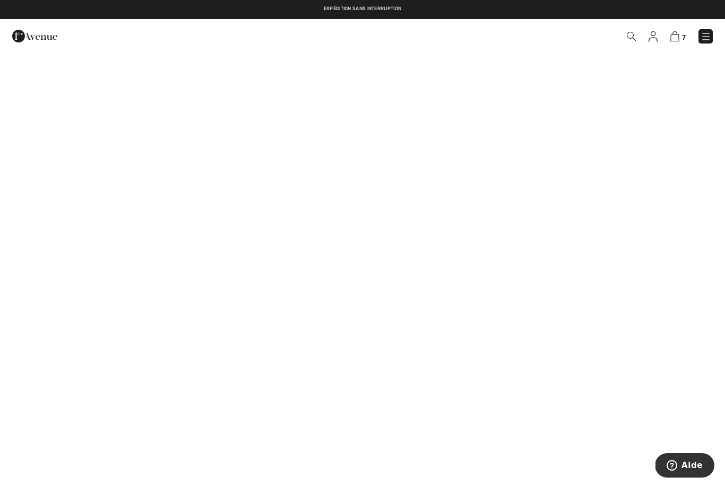
click at [706, 36] on img at bounding box center [706, 36] width 11 height 11
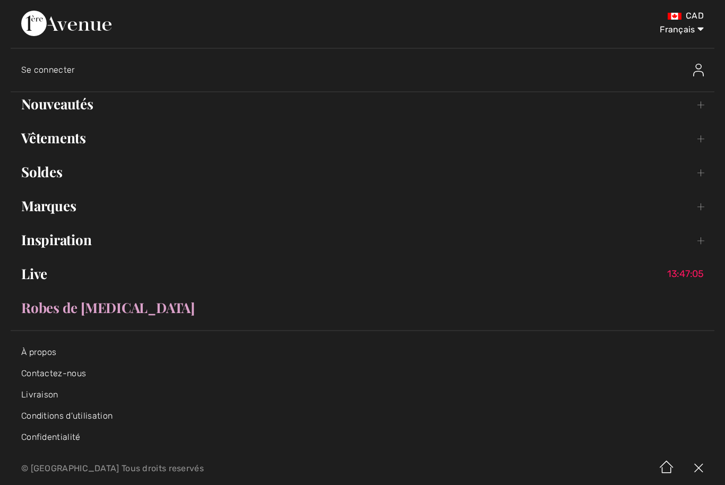
click at [67, 145] on link "Vêtements Toggle submenu" at bounding box center [363, 137] width 704 height 23
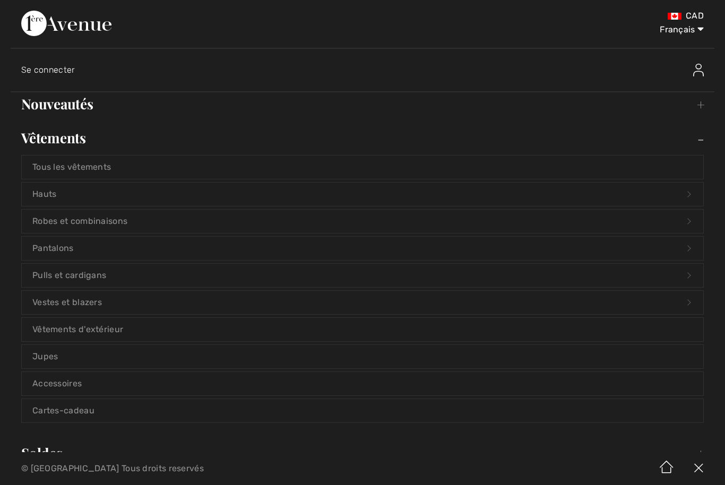
click at [160, 279] on link "Pulls et cardigans Open submenu" at bounding box center [362, 275] width 681 height 23
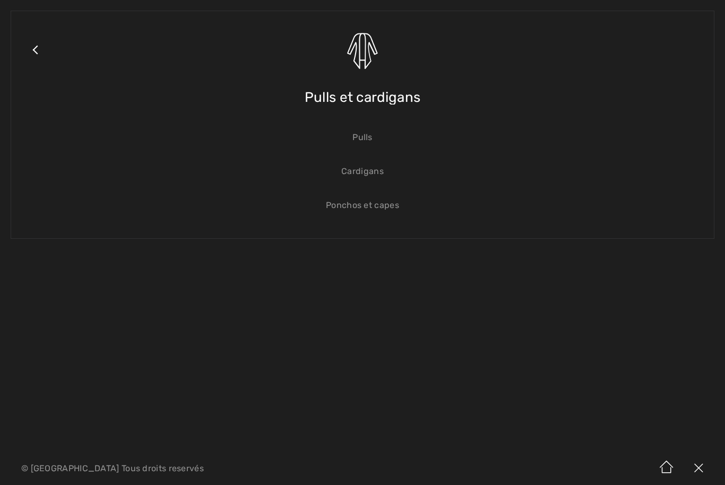
click at [371, 137] on link "Pulls" at bounding box center [362, 137] width 681 height 23
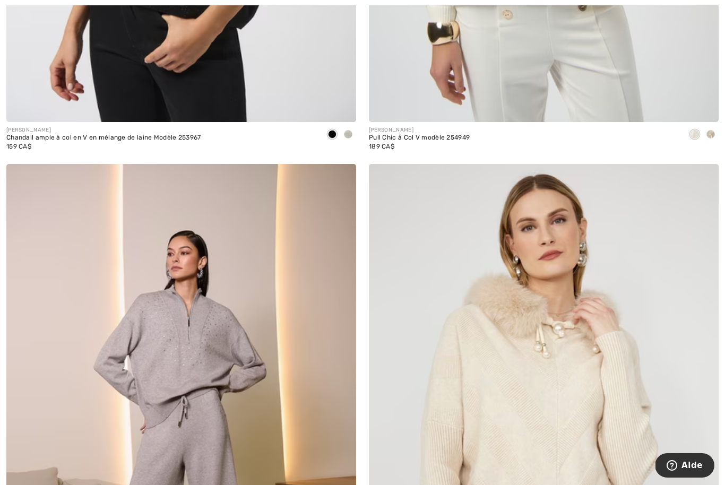
scroll to position [5246, 0]
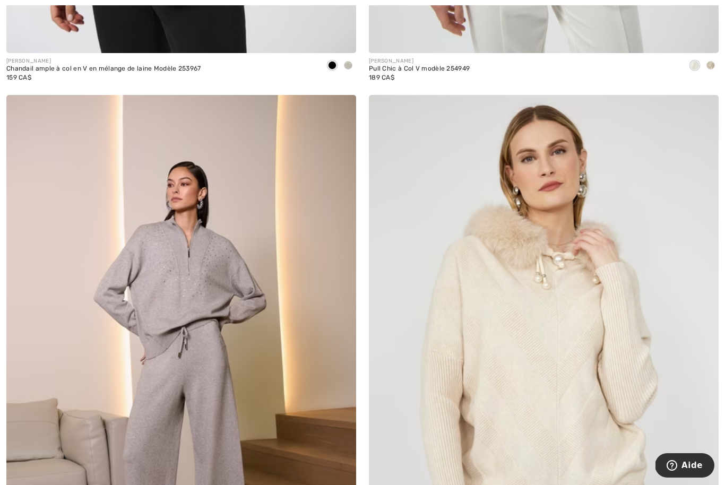
click at [525, 415] on img at bounding box center [544, 357] width 350 height 525
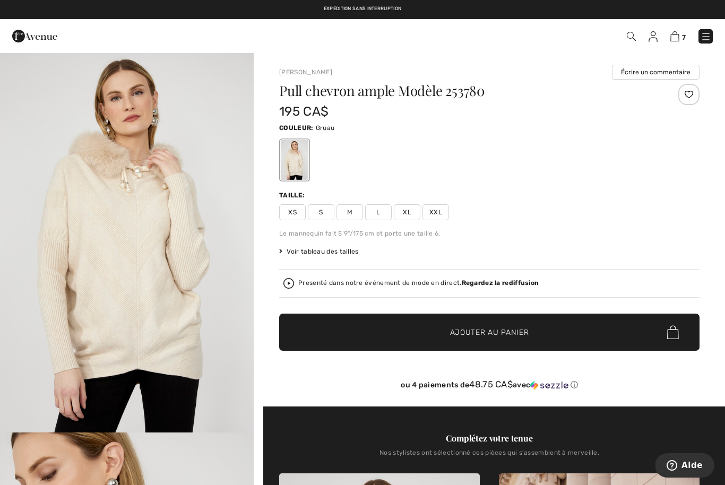
click at [326, 216] on span "S" at bounding box center [321, 212] width 27 height 16
click at [483, 335] on span "Ajouter au panier" at bounding box center [489, 332] width 79 height 11
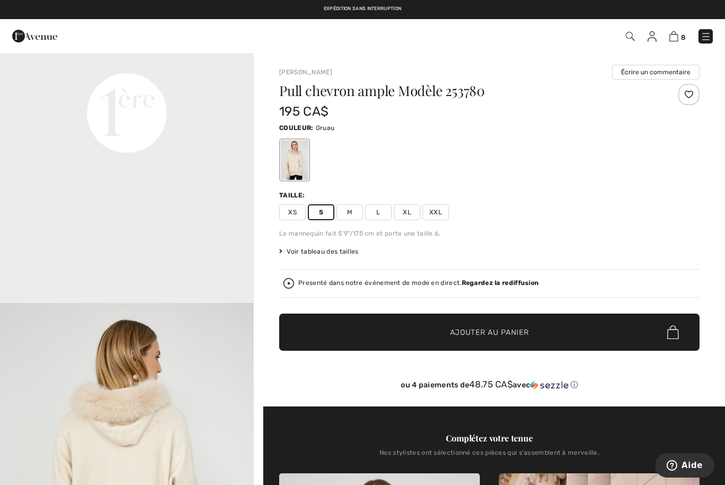
click at [481, 288] on div "Presenté dans notre événement de mode en direct. Regardez la rediffusion" at bounding box center [489, 283] width 412 height 11
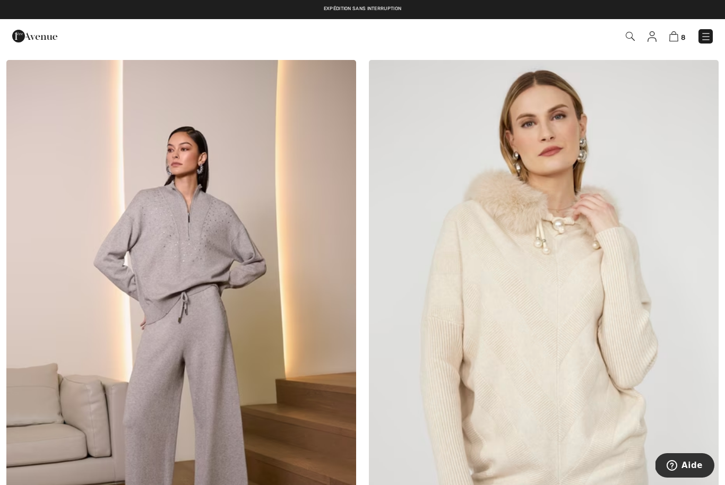
click at [671, 36] on img at bounding box center [673, 36] width 9 height 10
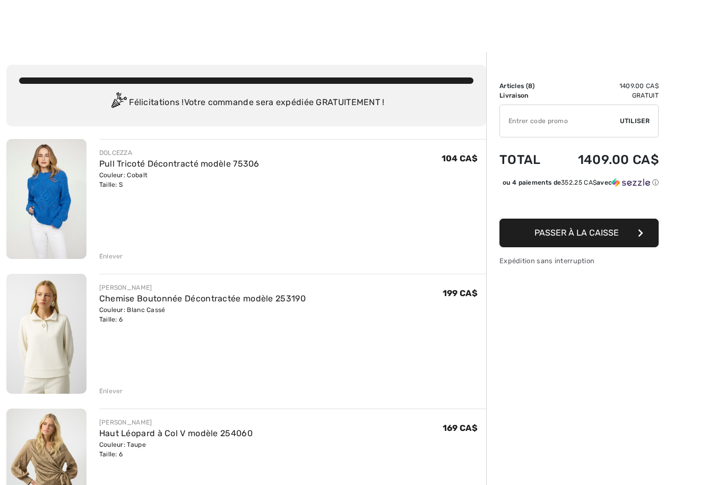
scroll to position [35, 0]
